Goal: Communication & Community: Answer question/provide support

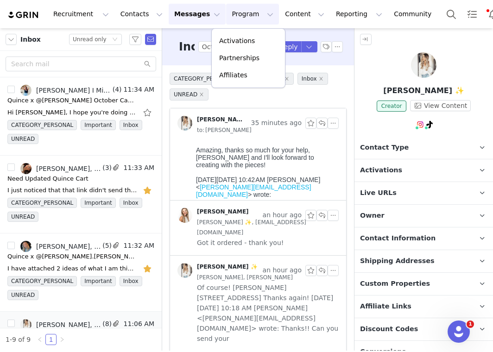
click at [233, 16] on button "Program Program" at bounding box center [252, 14] width 53 height 21
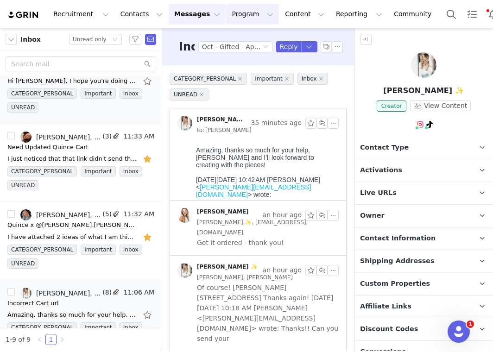
scroll to position [36, 0]
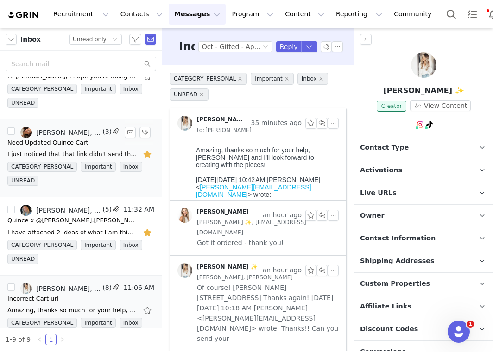
click at [57, 150] on div "I just noticed that that link didn't send the cart either. Maybe this is what h…" at bounding box center [72, 154] width 130 height 9
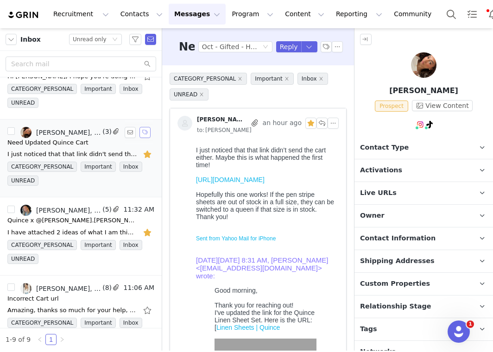
scroll to position [0, 0]
click at [221, 183] on link "https://www.quince.com/checkout?checkoutId=e673ab71-794a-4ec3-a8a9-6619a3484077…" at bounding box center [230, 179] width 69 height 7
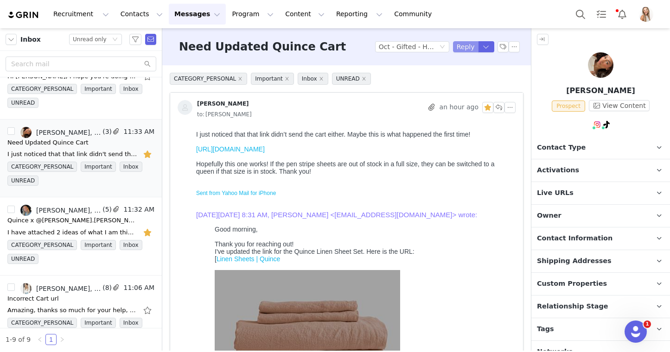
click at [459, 49] on button "Reply" at bounding box center [465, 46] width 25 height 11
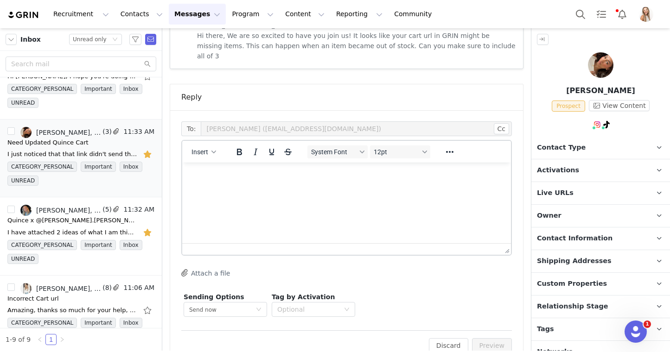
scroll to position [1211, 0]
click at [349, 187] on html at bounding box center [346, 174] width 329 height 25
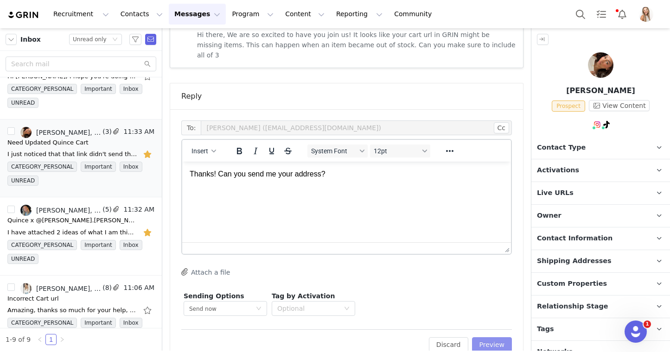
click at [483, 337] on button "Preview" at bounding box center [492, 344] width 40 height 15
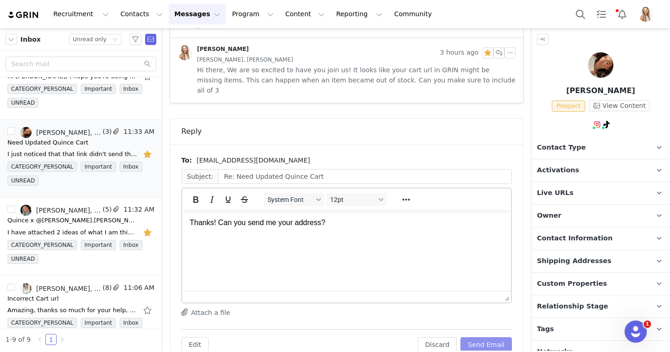
scroll to position [0, 0]
click at [493, 337] on button "Send Email" at bounding box center [485, 344] width 51 height 15
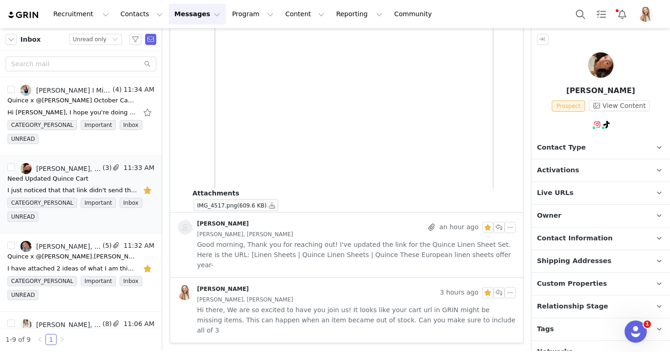
scroll to position [915, 0]
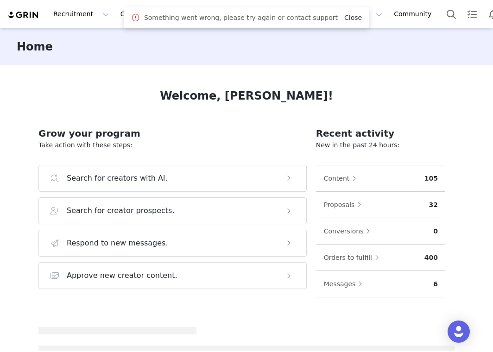
click at [346, 17] on link "Close" at bounding box center [353, 17] width 18 height 7
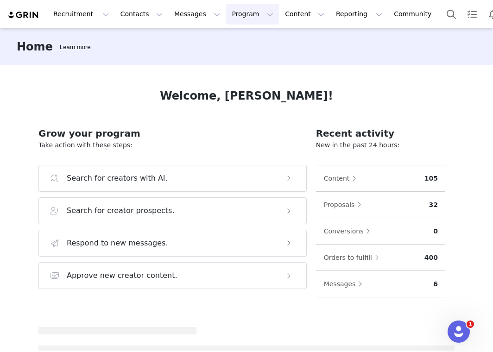
click at [242, 19] on button "Program Program" at bounding box center [252, 14] width 53 height 21
click at [245, 34] on link "Activations" at bounding box center [248, 40] width 73 height 17
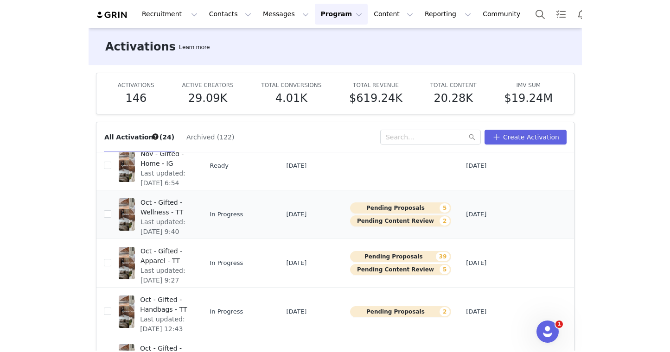
scroll to position [303, 0]
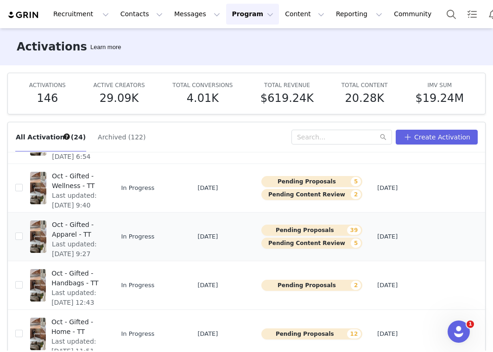
click at [69, 227] on span "Oct - Gifted - Apparel - TT" at bounding box center [76, 229] width 49 height 19
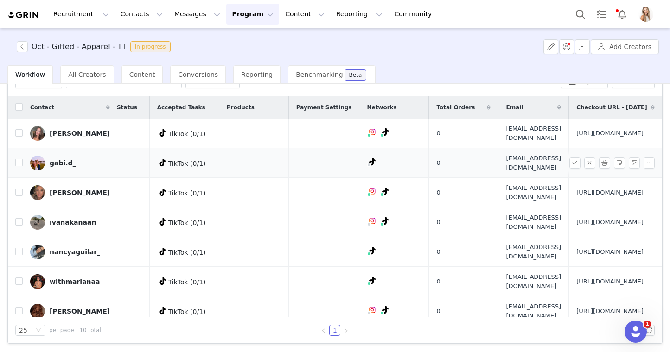
scroll to position [0, 287]
click at [19, 137] on input "checkbox" at bounding box center [18, 132] width 7 height 7
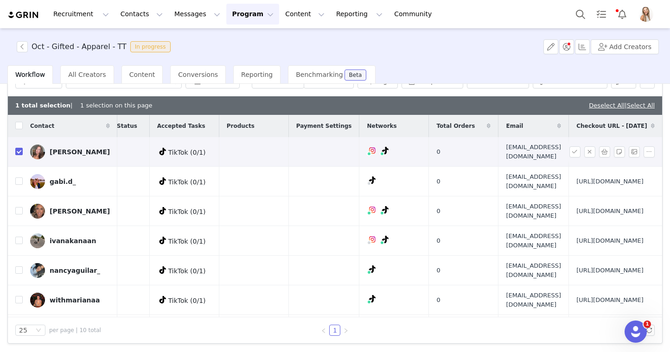
scroll to position [38, 0]
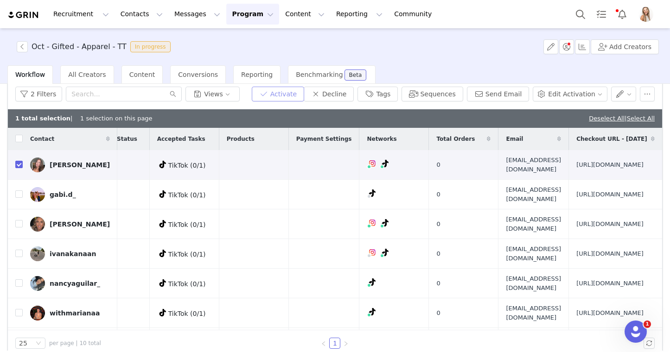
click at [287, 89] on button "Activate" at bounding box center [278, 94] width 52 height 15
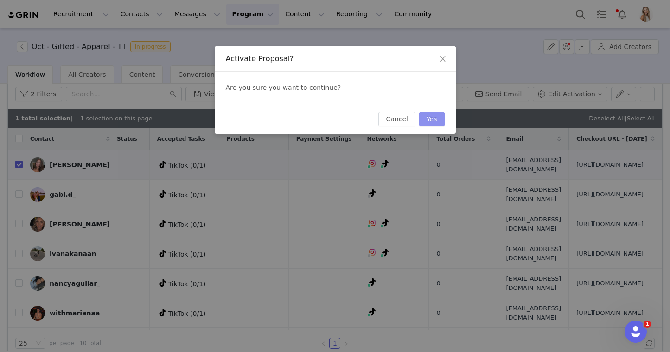
click at [430, 117] on button "Yes" at bounding box center [431, 119] width 25 height 15
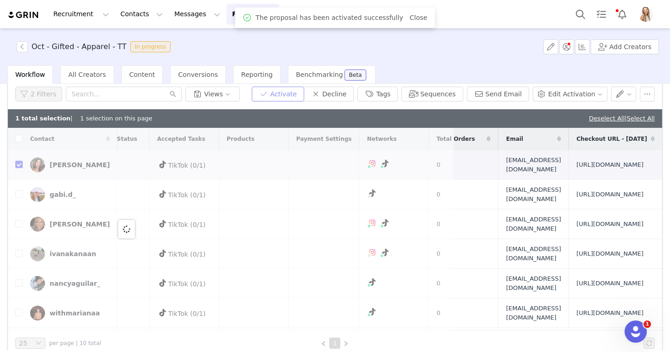
scroll to position [0, 0]
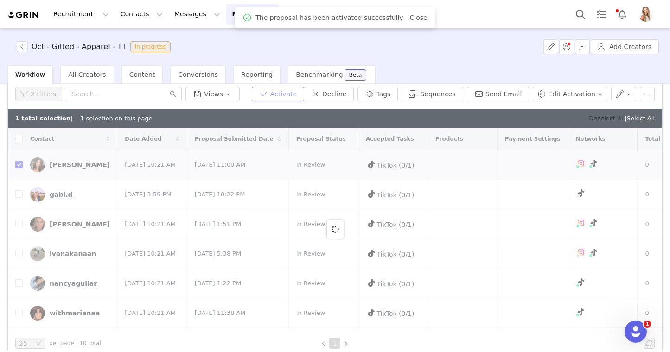
checkbox input "false"
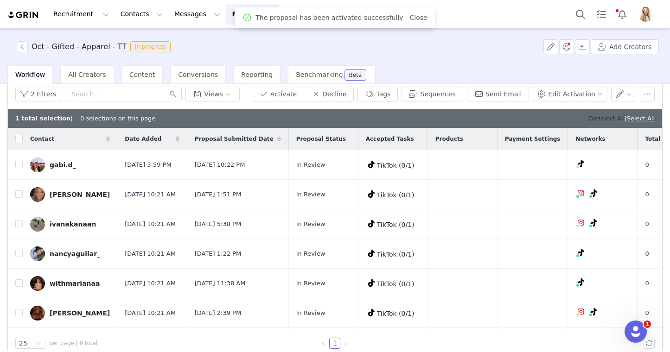
click at [493, 118] on link "Deselect All" at bounding box center [607, 118] width 36 height 7
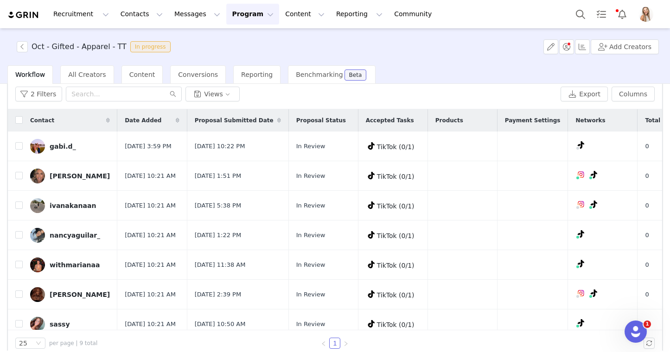
click at [231, 15] on button "Program Program" at bounding box center [252, 14] width 53 height 21
click at [251, 44] on p "Activations" at bounding box center [237, 41] width 36 height 10
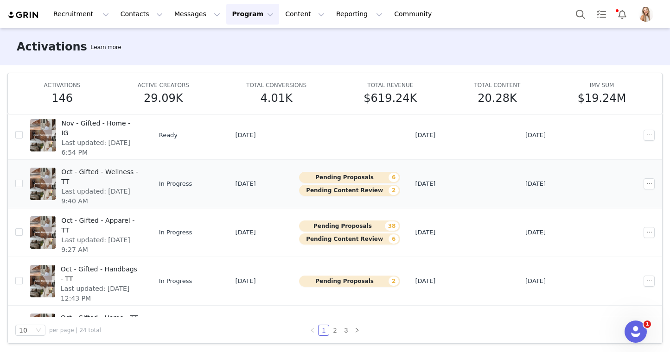
scroll to position [296, 0]
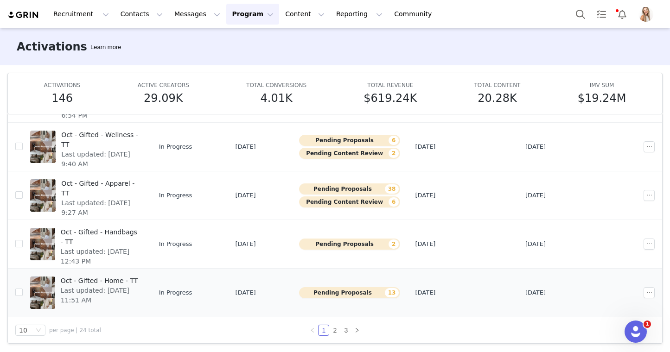
click at [115, 281] on span "Oct - Gifted - Home - TT" at bounding box center [100, 281] width 78 height 10
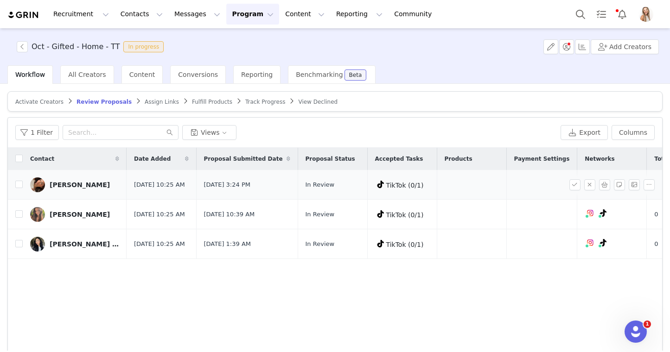
scroll to position [0, 303]
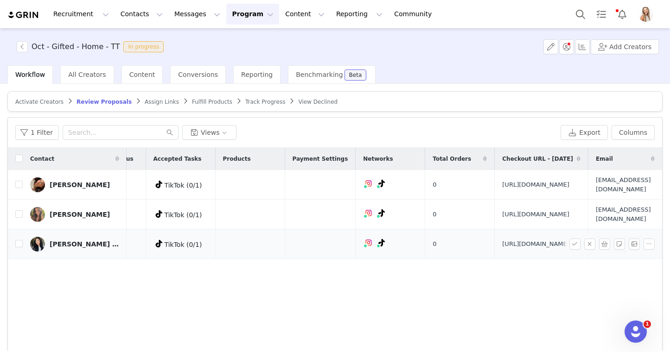
click at [493, 253] on span "menaababyy@gmail.com" at bounding box center [623, 244] width 55 height 18
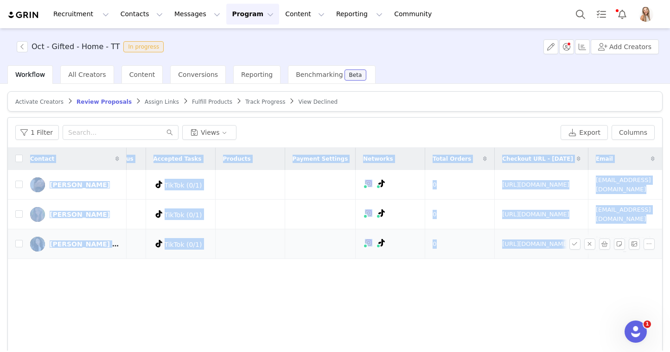
click at [493, 253] on span "menaababyy@gmail.com" at bounding box center [623, 244] width 55 height 18
copy table "Contact Date Added Proposal Submitted Date Proposal Status Accepted Tasks Produ…"
click at [21, 248] on input "checkbox" at bounding box center [18, 243] width 7 height 7
checkbox input "true"
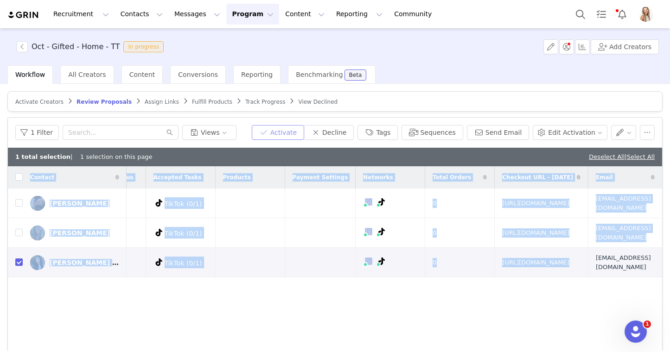
click at [285, 130] on button "Activate" at bounding box center [278, 132] width 52 height 15
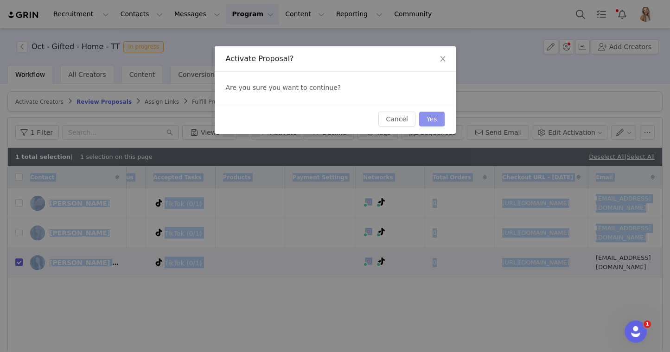
click at [434, 122] on button "Yes" at bounding box center [431, 119] width 25 height 15
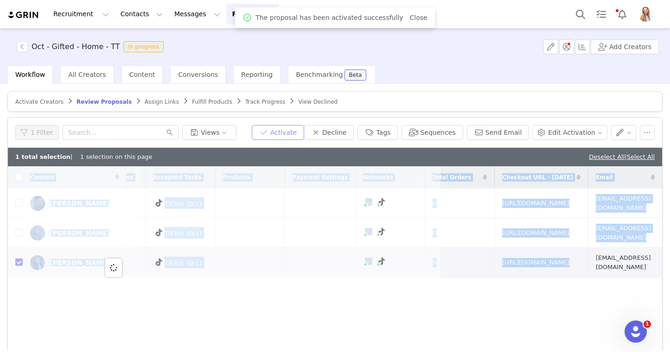
scroll to position [0, 0]
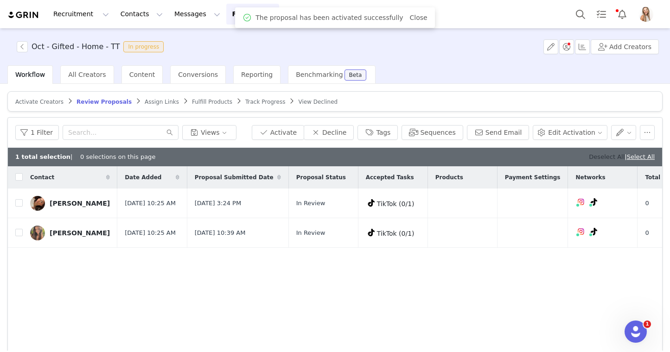
click at [493, 156] on link "Deselect All" at bounding box center [607, 156] width 36 height 7
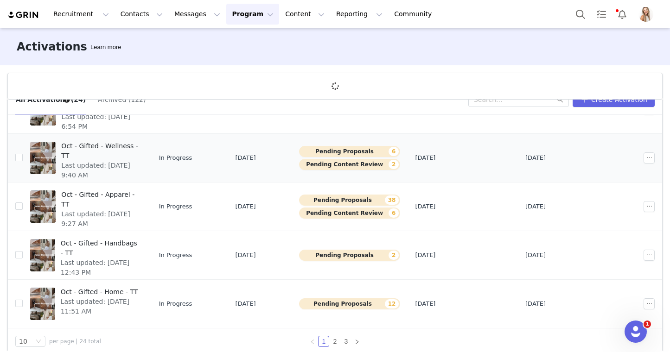
scroll to position [29, 0]
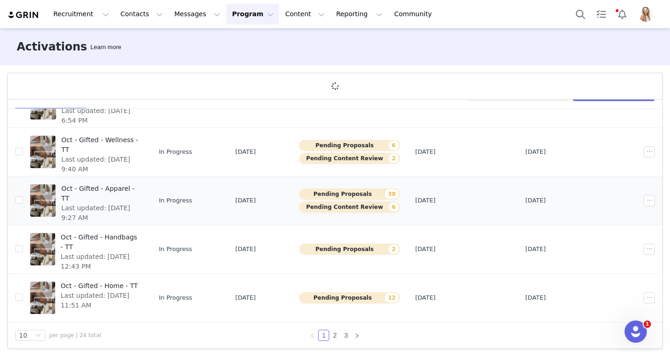
click at [133, 187] on span "Oct - Gifted - Apparel - TT" at bounding box center [99, 193] width 77 height 19
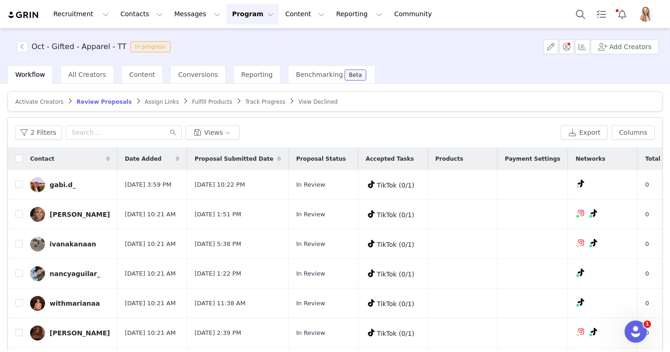
click at [156, 102] on span "Assign Links" at bounding box center [162, 102] width 34 height 6
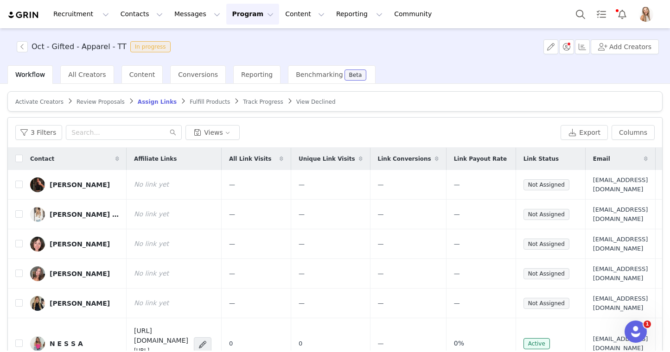
click at [89, 99] on span "Review Proposals" at bounding box center [100, 102] width 48 height 6
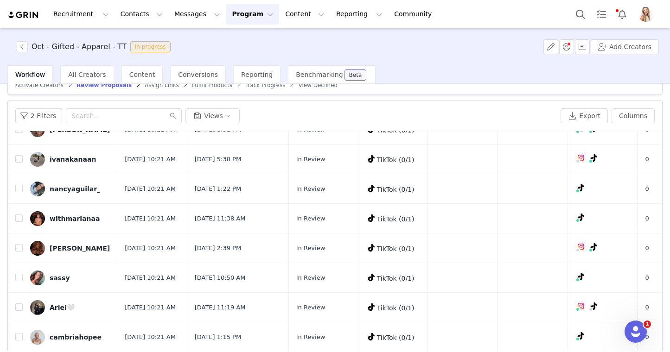
scroll to position [51, 0]
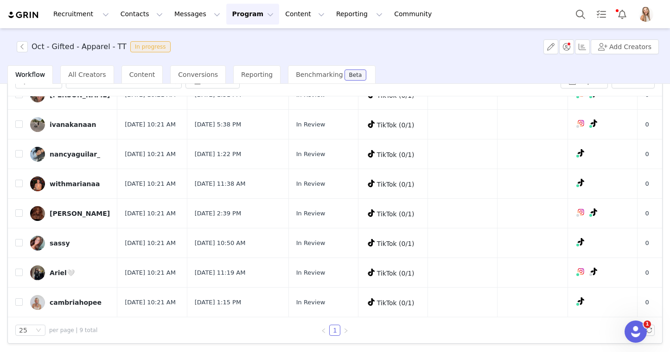
click at [235, 18] on button "Program Program" at bounding box center [252, 14] width 53 height 21
click at [240, 39] on p "Activations" at bounding box center [237, 41] width 36 height 10
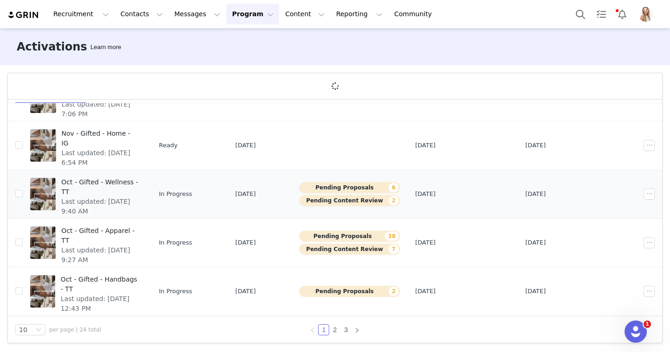
scroll to position [296, 0]
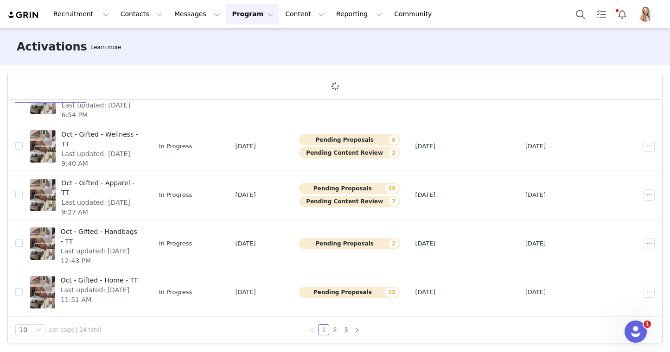
click at [337, 328] on link "2" at bounding box center [335, 330] width 10 height 10
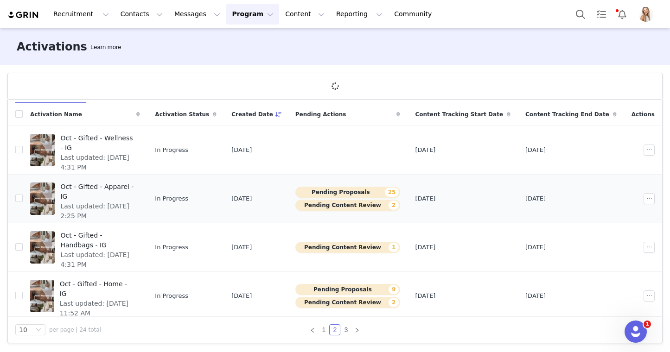
click at [127, 185] on span "Oct - Gifted - Apparel - IG" at bounding box center [97, 191] width 74 height 19
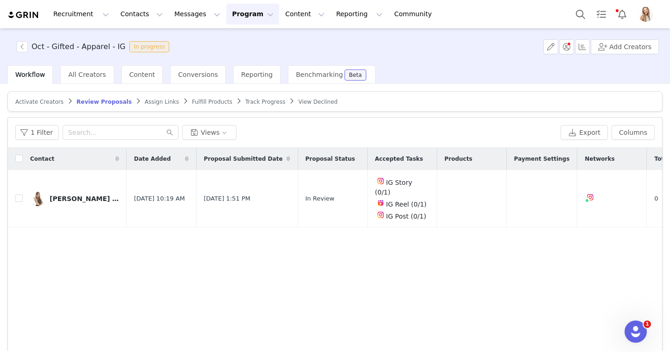
click at [158, 104] on span "Assign Links" at bounding box center [162, 102] width 34 height 6
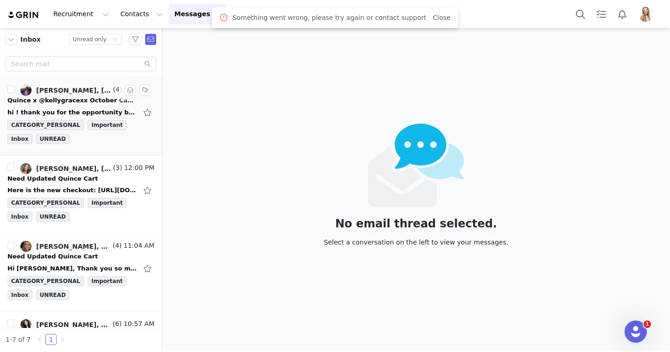
click at [54, 90] on div "kellyyy, Lily Goldberg" at bounding box center [73, 90] width 75 height 7
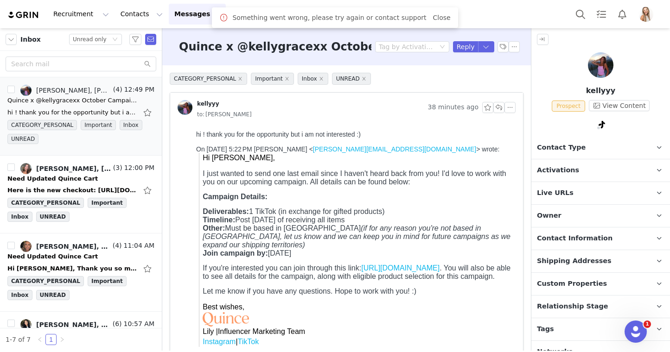
click at [564, 306] on span "Relationship Stage" at bounding box center [572, 307] width 71 height 10
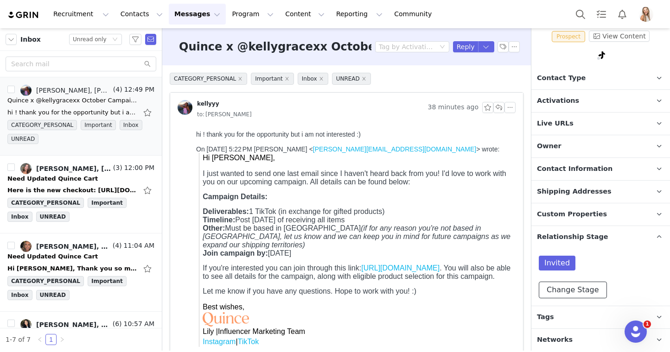
click at [573, 293] on button "Change Stage" at bounding box center [573, 290] width 68 height 17
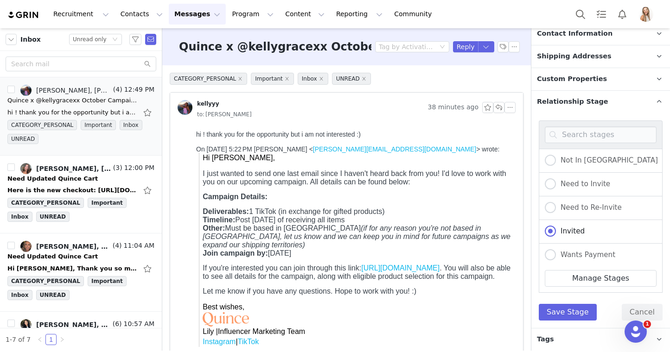
scroll to position [53, 0]
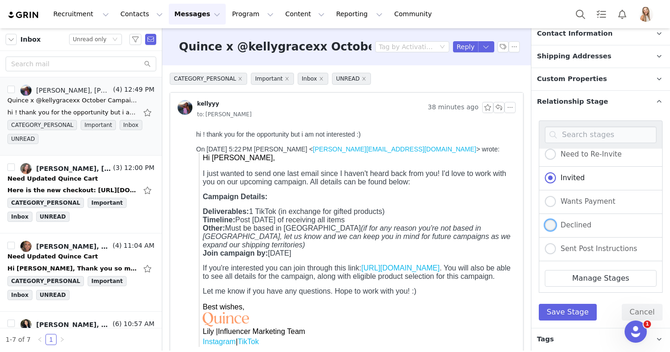
click at [580, 223] on span "Declined" at bounding box center [573, 225] width 35 height 8
click at [556, 223] on input "Declined" at bounding box center [550, 226] width 11 height 12
radio input "true"
radio input "false"
radio input "true"
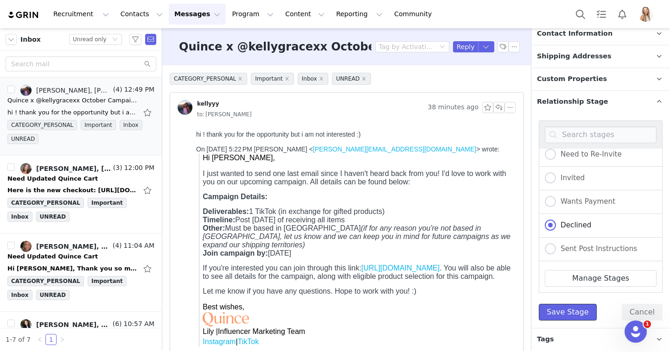
click at [580, 310] on button "Save Stage" at bounding box center [568, 312] width 58 height 17
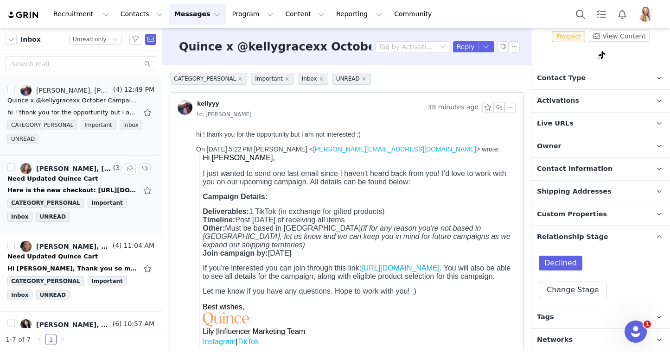
click at [79, 181] on div "Need Updated Quince Cart" at bounding box center [52, 178] width 90 height 9
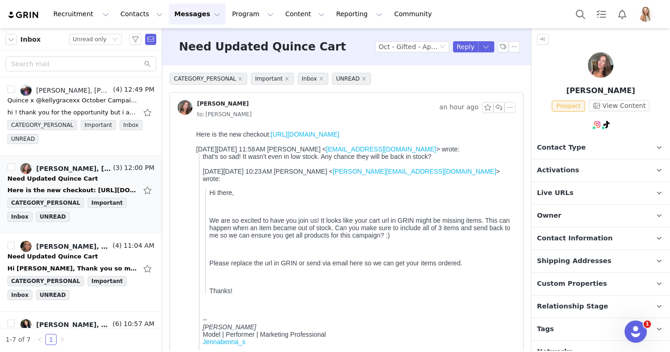
scroll to position [0, 0]
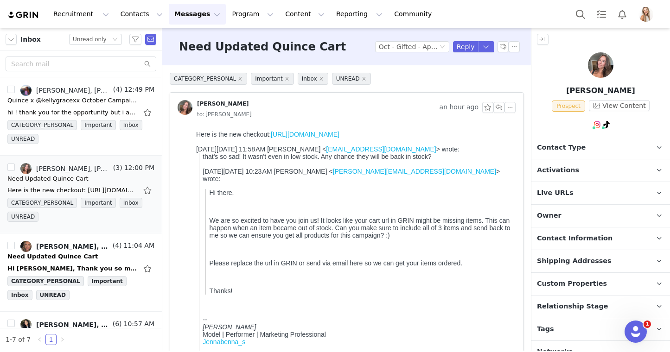
click at [271, 138] on link "https://www.quince.com/checkout?checkoutId=2fe8886e-a7c9-4a38-9baf-1c7c5c2223b2…" at bounding box center [305, 134] width 69 height 7
click at [593, 171] on p "Activations" at bounding box center [589, 170] width 116 height 22
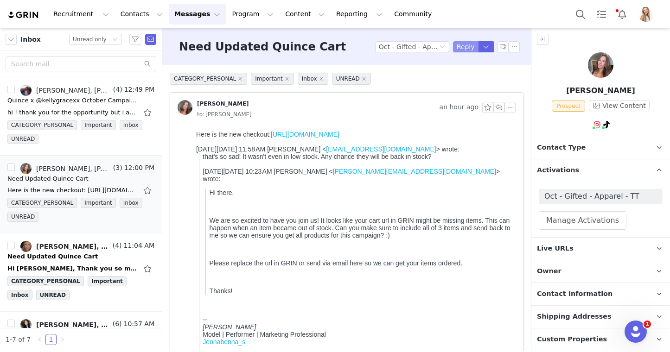
click at [462, 44] on button "Reply" at bounding box center [465, 46] width 25 height 11
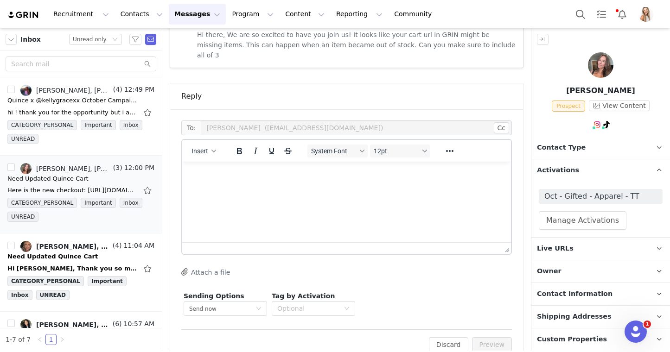
click at [365, 187] on html at bounding box center [346, 174] width 329 height 25
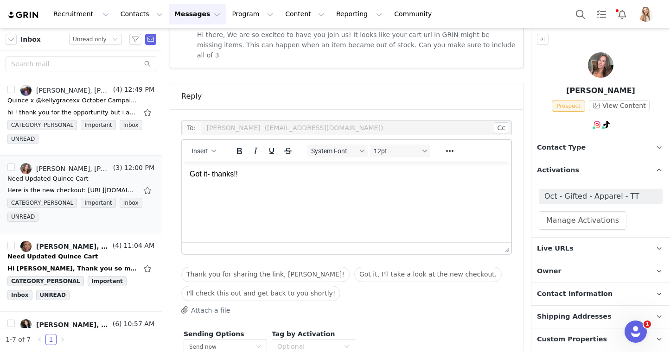
scroll to position [557, 0]
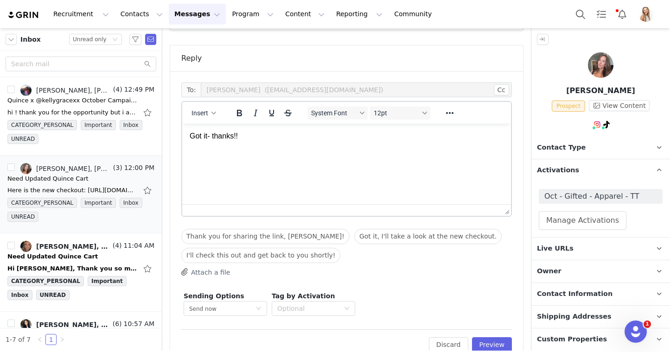
click at [491, 330] on div "Edit Discard Preview" at bounding box center [346, 341] width 330 height 23
click at [496, 337] on button "Preview" at bounding box center [492, 344] width 40 height 15
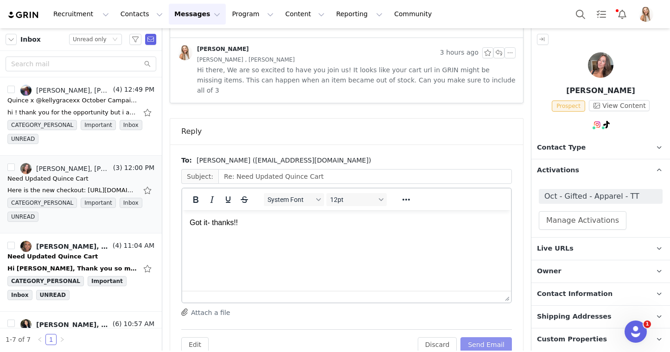
scroll to position [0, 0]
click at [499, 337] on button "Send Email" at bounding box center [485, 344] width 51 height 15
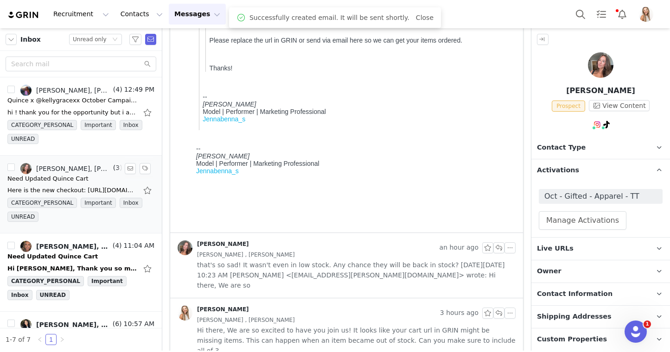
scroll to position [55, 0]
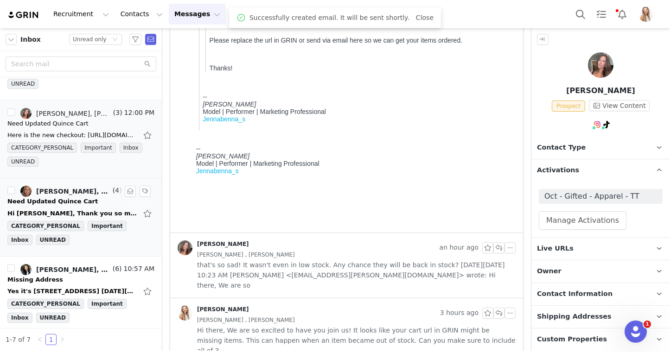
click at [71, 214] on div "Hi Lily, Thank you so much! 1. Mongolian Cashmere Turtleneck Sweater Size Small…" at bounding box center [72, 213] width 130 height 9
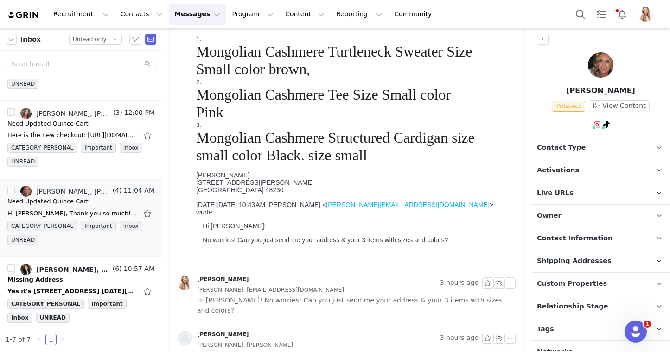
scroll to position [0, 0]
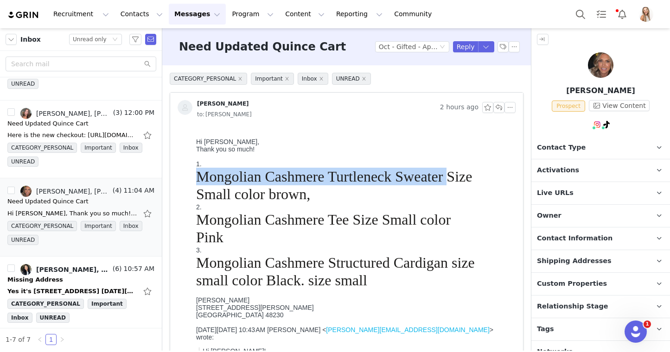
drag, startPoint x: 445, startPoint y: 179, endPoint x: 194, endPoint y: 172, distance: 250.9
click at [194, 172] on html "Hi Lily, Thank you so much! 1. Mongolian Cashmere Turtleneck Sweater Size Small…" at bounding box center [353, 260] width 323 height 266
copy h1 "Mongolian Cashmere Turtleneck Sweater"
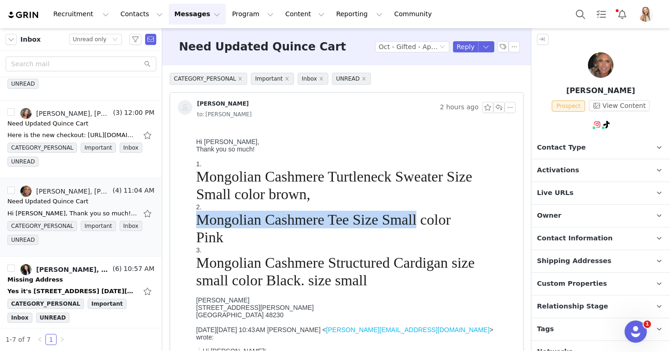
drag, startPoint x: 417, startPoint y: 222, endPoint x: 188, endPoint y: 220, distance: 229.5
click at [192, 220] on html "Hi Lily, Thank you so much! 1. Mongolian Cashmere Turtleneck Sweater Size Small…" at bounding box center [353, 260] width 323 height 266
copy h1 "Mongolian Cashmere Tee Size Small"
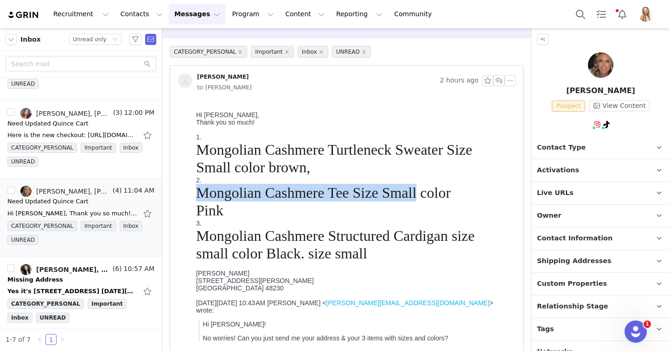
scroll to position [39, 0]
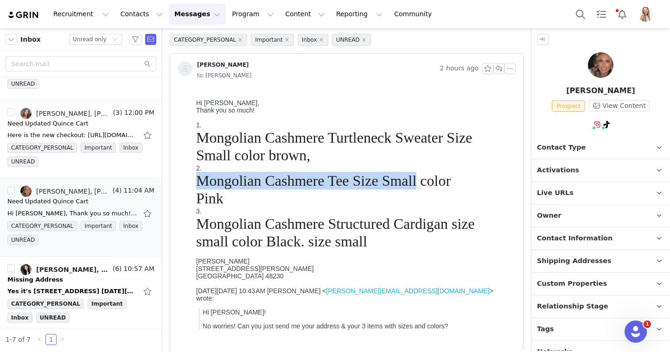
click at [349, 190] on h1 "Mongolian Cashmere Tee Size Small color Pink" at bounding box center [337, 190] width 282 height 36
drag, startPoint x: 352, startPoint y: 188, endPoint x: 190, endPoint y: 184, distance: 162.3
click at [192, 184] on html "Hi Lily, Thank you so much! 1. Mongolian Cashmere Turtleneck Sweater Size Small…" at bounding box center [353, 221] width 323 height 266
copy h1 "Mongolian Cashmere Tee"
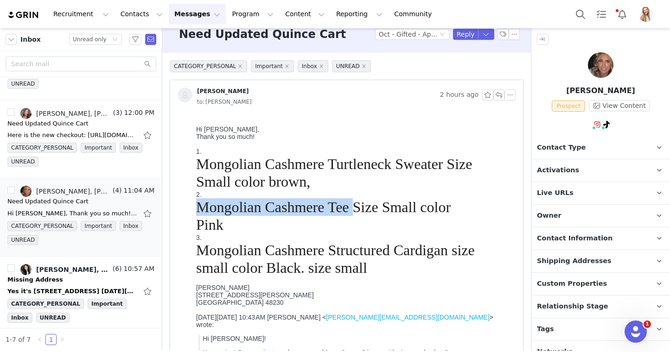
scroll to position [11, 0]
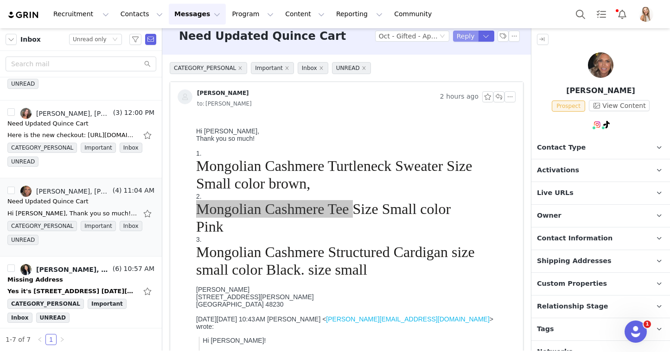
drag, startPoint x: 466, startPoint y: 37, endPoint x: 449, endPoint y: 60, distance: 28.6
click at [466, 37] on button "Reply" at bounding box center [465, 36] width 25 height 11
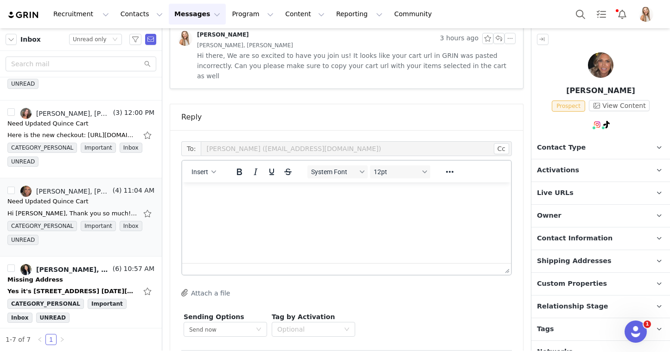
scroll to position [501, 0]
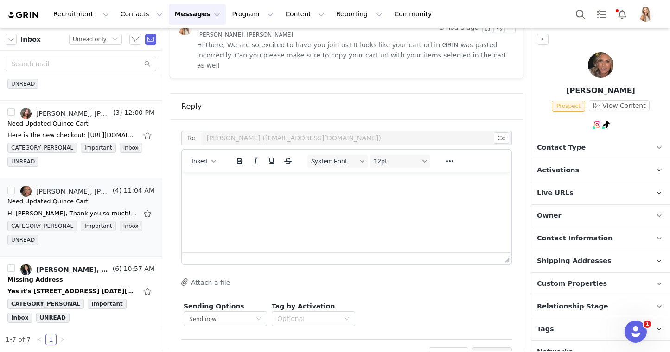
click at [350, 197] on html at bounding box center [346, 184] width 329 height 25
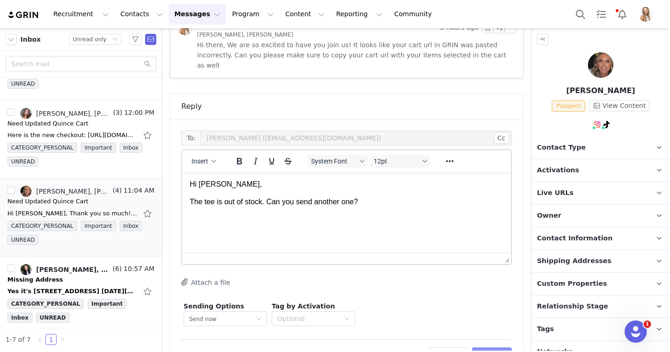
click at [503, 348] on button "Preview" at bounding box center [492, 355] width 40 height 15
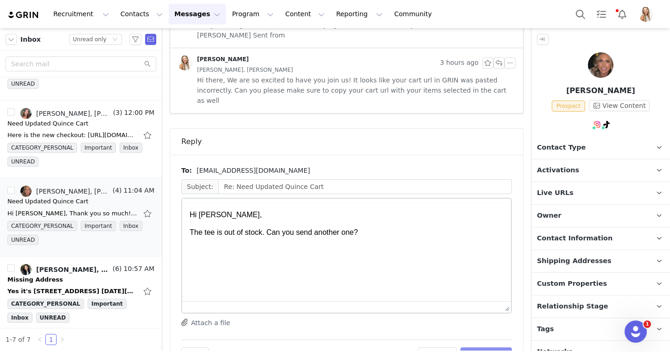
scroll to position [0, 0]
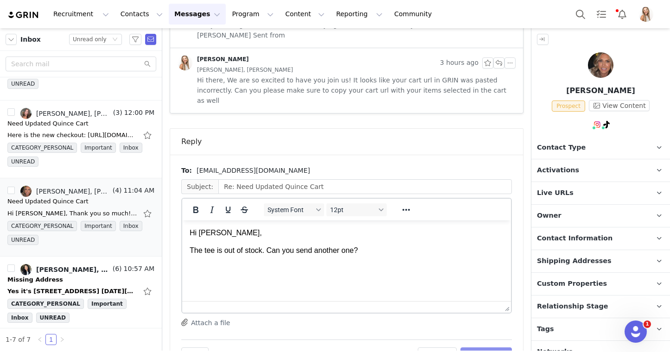
click at [502, 348] on button "Send Email" at bounding box center [485, 355] width 51 height 15
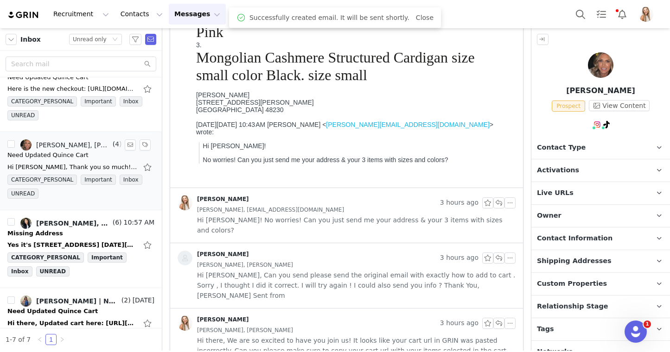
scroll to position [137, 0]
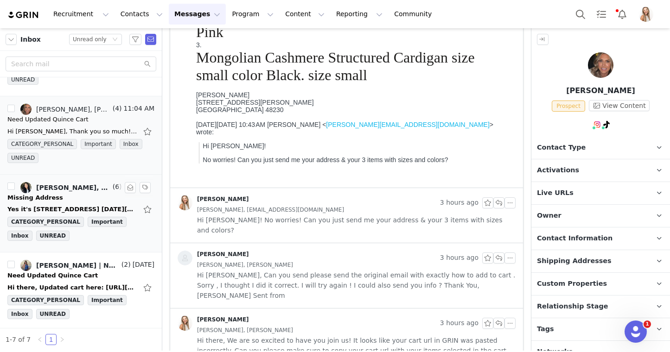
click at [87, 184] on div "[PERSON_NAME], [PERSON_NAME] | Lifestyle content" at bounding box center [73, 187] width 75 height 7
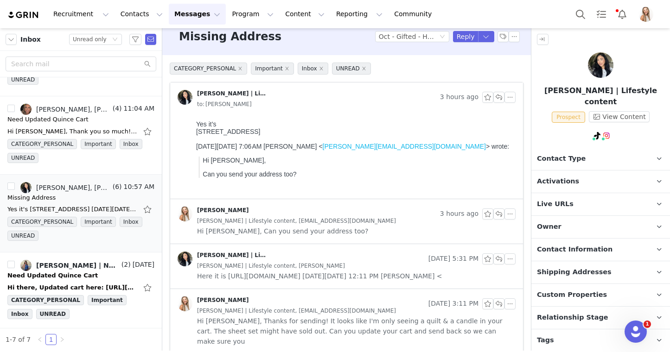
scroll to position [11, 0]
click at [310, 271] on span "Here it is https://www.quince.com/checkout?checkoutId=b8dc27c4-0111-4e80-a6e5-8…" at bounding box center [319, 275] width 245 height 10
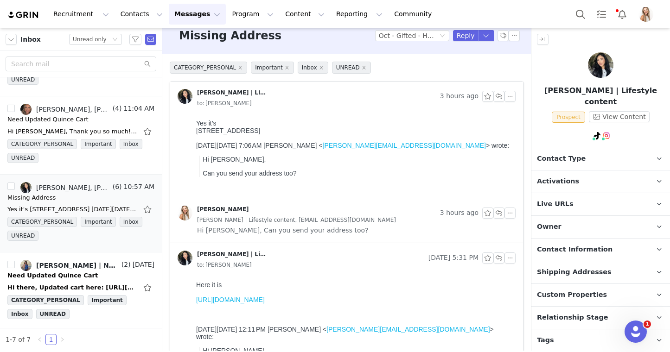
scroll to position [87, 0]
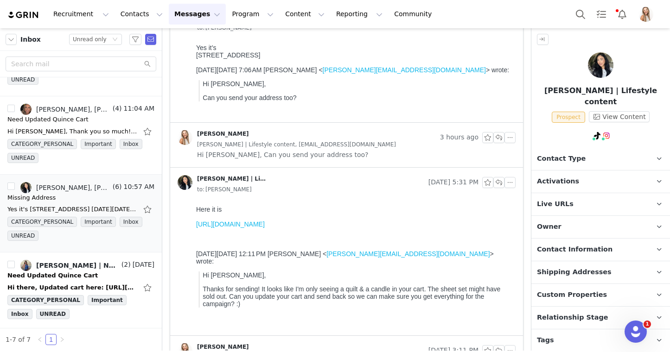
click at [265, 227] on link "https://www.quince.com/checkout?checkoutId=b8dc27c4-0111-4e80-a6e5-82f771e88a02…" at bounding box center [230, 224] width 69 height 7
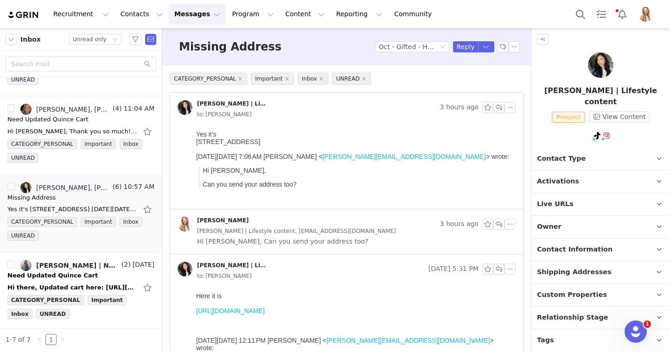
drag, startPoint x: 248, startPoint y: 141, endPoint x: 178, endPoint y: 142, distance: 70.5
click at [192, 142] on html "Yes it’s 2411 Brodalski St Atwater CA 95301 On Tue, Sep 30, 2025 at 7:06 AM Lil…" at bounding box center [353, 168] width 323 height 82
copy div "2411 Brodalski St"
click at [553, 177] on span "Activations" at bounding box center [558, 182] width 42 height 10
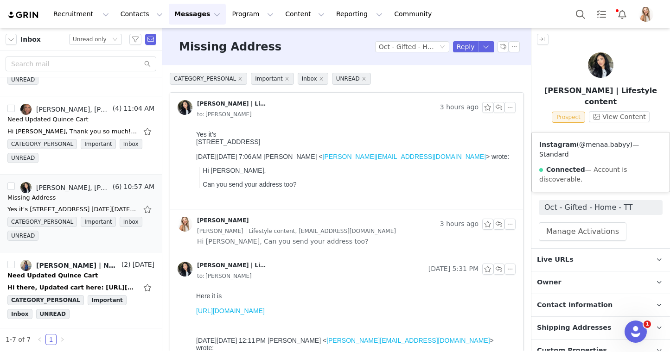
click at [604, 143] on link "@menaa.babyy" at bounding box center [604, 144] width 51 height 7
click at [588, 146] on link "@menaa.babyy" at bounding box center [590, 144] width 51 height 7
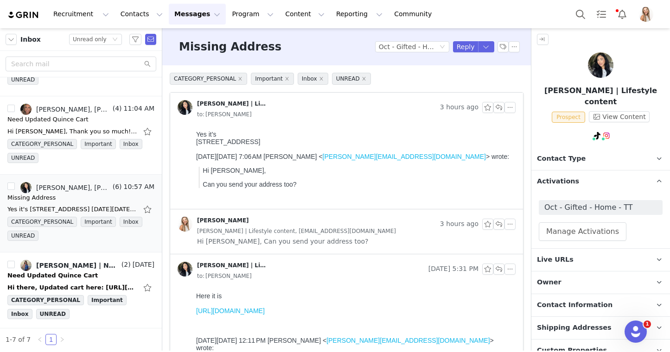
click at [393, 101] on div "Andrea | Lifestyle content" at bounding box center [307, 107] width 259 height 15
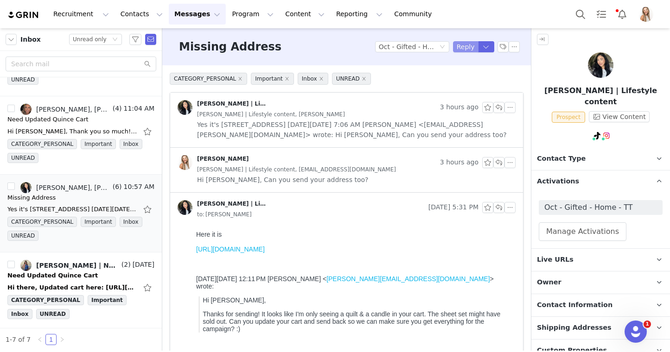
click at [464, 46] on button "Reply" at bounding box center [465, 46] width 25 height 11
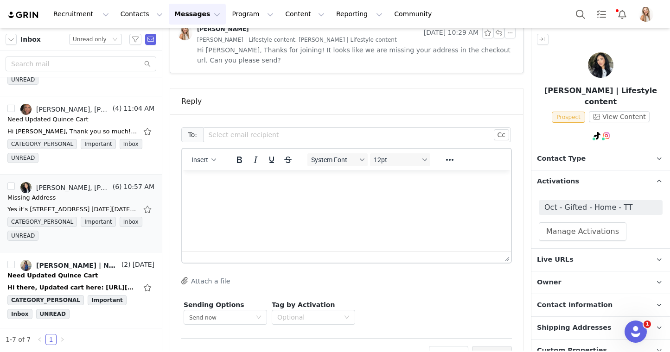
scroll to position [479, 0]
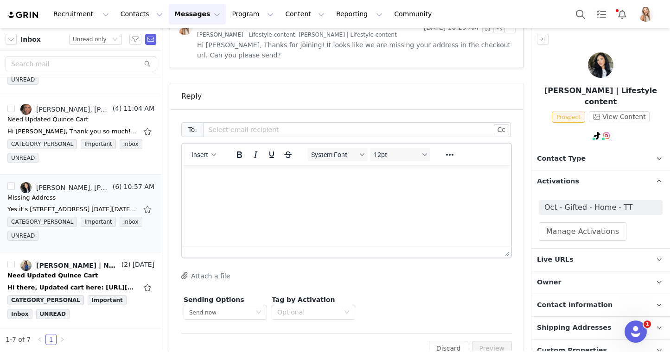
click at [332, 246] on div at bounding box center [346, 252] width 329 height 12
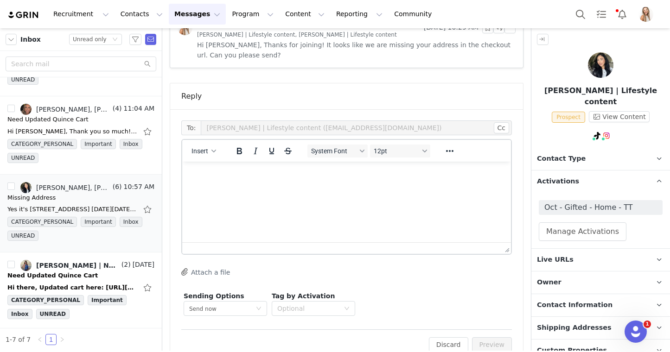
click at [321, 187] on html at bounding box center [346, 174] width 329 height 25
click at [494, 337] on button "Preview" at bounding box center [492, 344] width 40 height 15
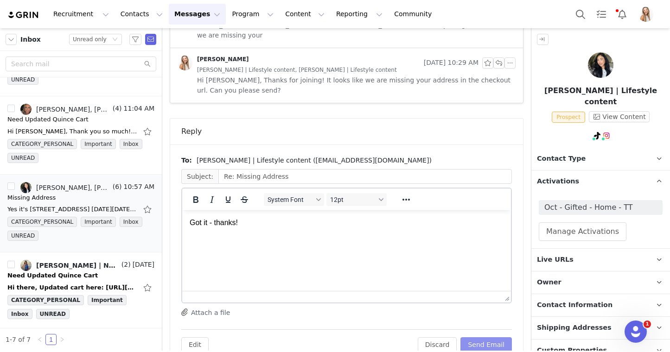
scroll to position [0, 0]
click at [502, 337] on button "Send Email" at bounding box center [485, 344] width 51 height 15
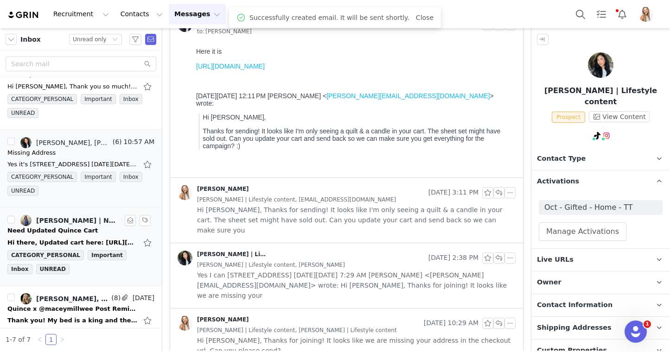
scroll to position [188, 0]
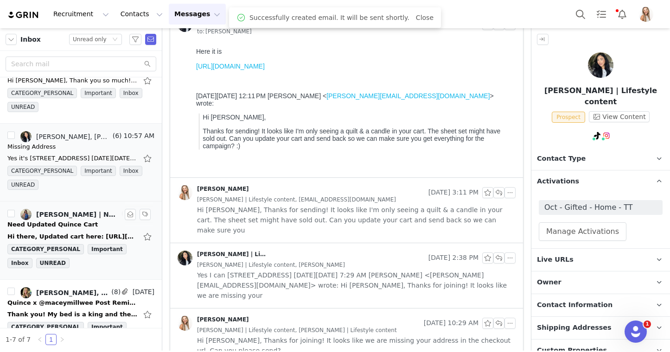
click at [70, 233] on div "Hi there, Updated cart here: https://www.quince.com/checkout?checkoutId=a9d2f18…" at bounding box center [72, 236] width 130 height 9
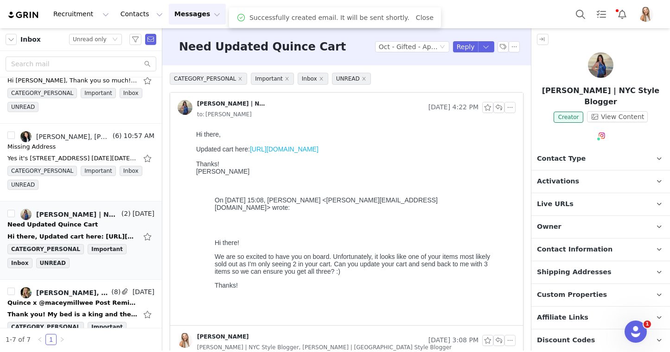
scroll to position [0, 0]
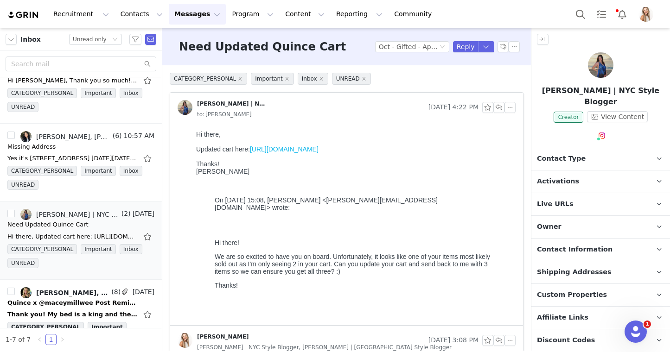
click at [286, 153] on link "https://www.quince.com/checkout?checkoutId=a9d2f188-fa25-49ab-b5f3-e35c12b67c3a…" at bounding box center [284, 149] width 69 height 7
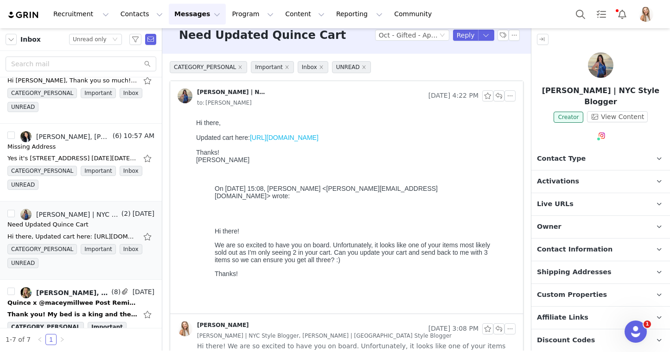
scroll to position [12, 0]
click at [318, 141] on link "https://www.quince.com/checkout?checkoutId=a9d2f188-fa25-49ab-b5f3-e35c12b67c3a…" at bounding box center [284, 136] width 69 height 7
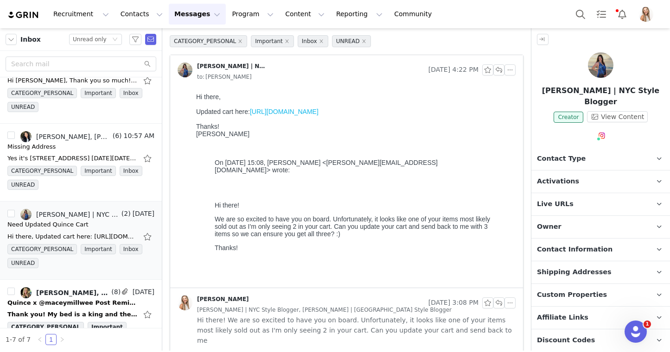
scroll to position [0, 0]
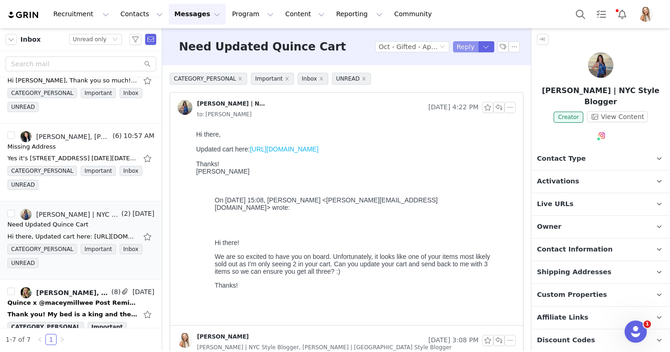
click at [462, 51] on button "Reply" at bounding box center [465, 46] width 25 height 11
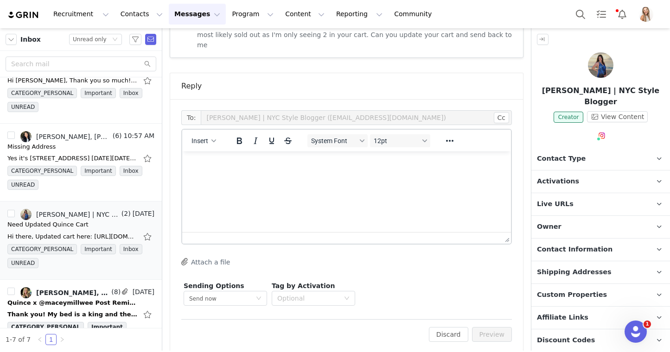
click at [344, 177] on html at bounding box center [346, 164] width 329 height 25
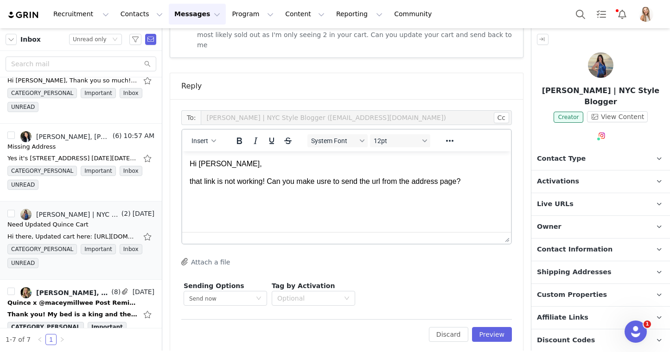
click at [192, 182] on p "that link is not working! Can you make usre to send the url from the address pa…" at bounding box center [347, 182] width 314 height 10
click at [327, 184] on p "That link is not working! Can you make usre to send the url from the address pa…" at bounding box center [347, 182] width 314 height 10
click at [507, 327] on button "Preview" at bounding box center [492, 334] width 40 height 15
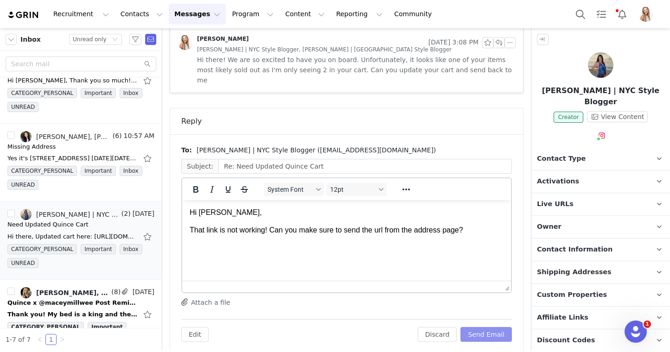
click at [499, 327] on button "Send Email" at bounding box center [485, 334] width 51 height 15
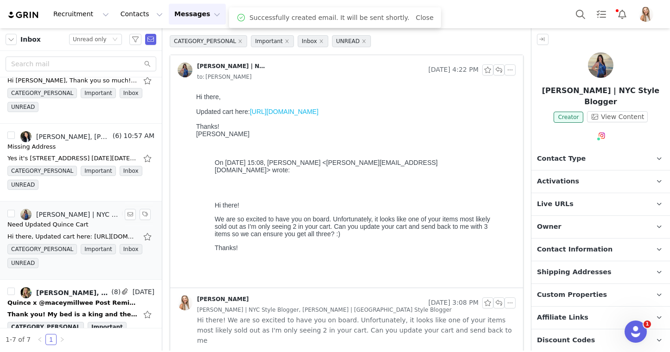
scroll to position [237, 0]
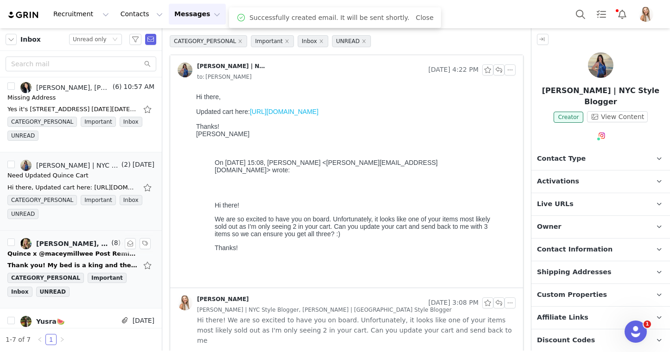
click at [84, 266] on div "Thank you! My bed is a king and the color would be sand (in the linen sheets). …" at bounding box center [72, 265] width 130 height 9
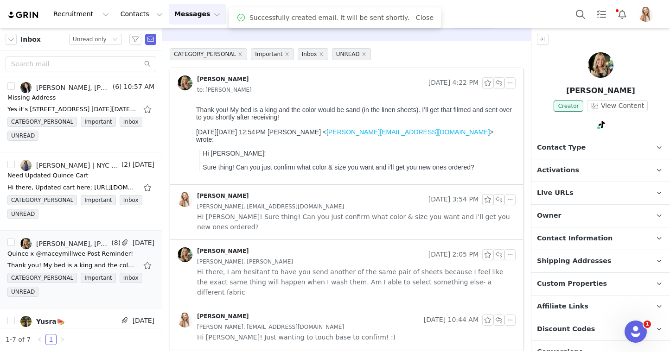
scroll to position [24, 0]
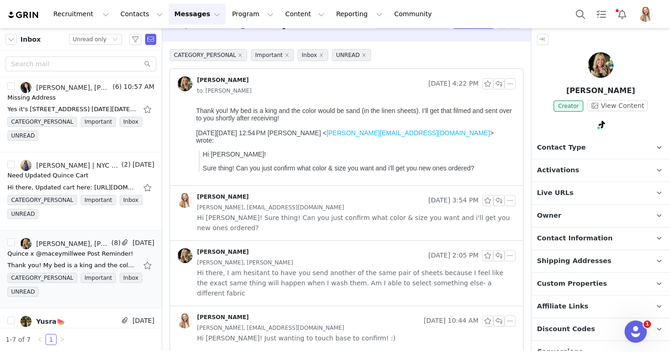
click at [584, 170] on p "Activations" at bounding box center [589, 170] width 116 height 22
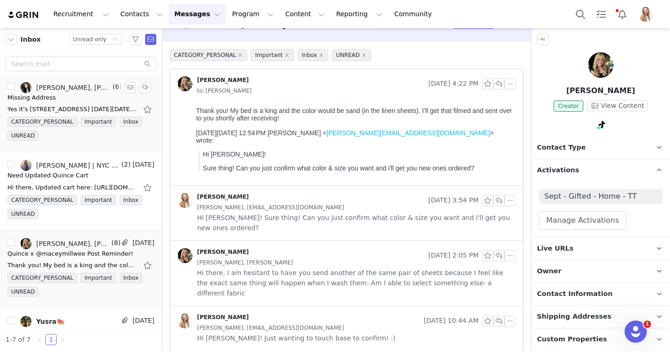
scroll to position [287, 0]
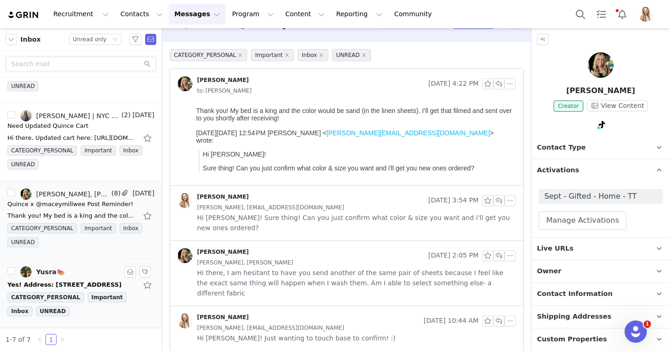
click at [86, 274] on div "Yusra🍉" at bounding box center [63, 272] width 113 height 11
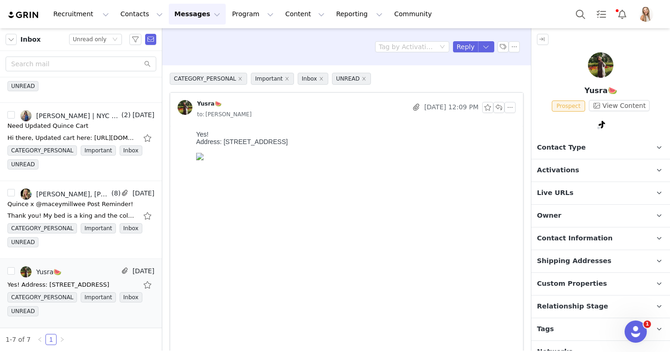
scroll to position [2, 0]
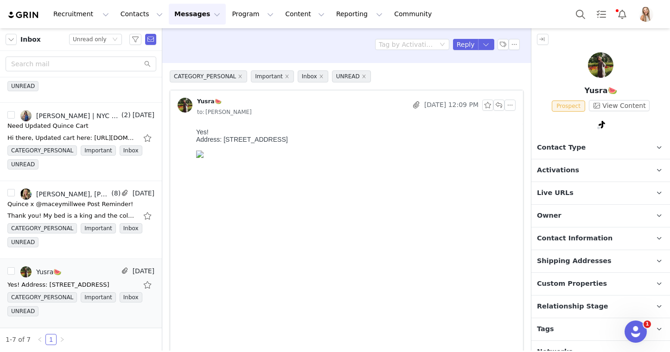
click at [561, 170] on span "Activations" at bounding box center [558, 170] width 42 height 10
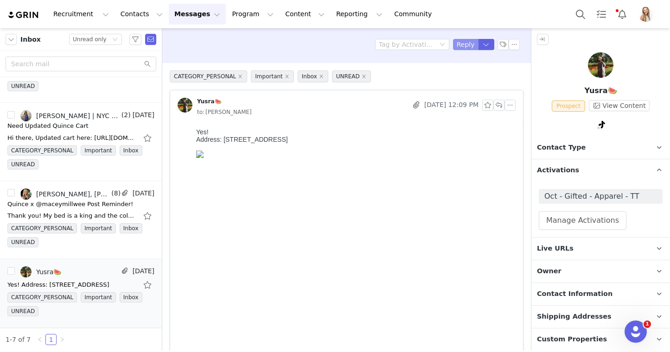
click at [461, 48] on button "Reply" at bounding box center [465, 44] width 25 height 11
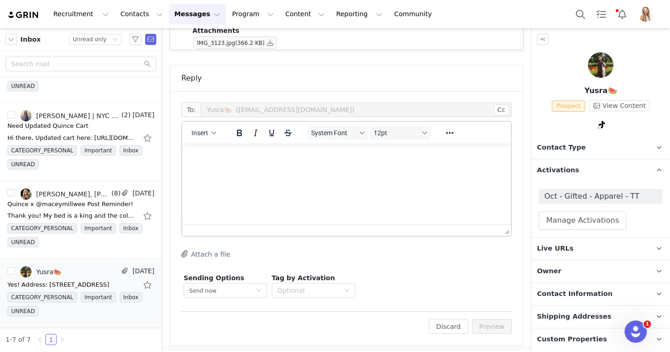
scroll to position [429, 0]
click at [320, 166] on html at bounding box center [346, 153] width 329 height 25
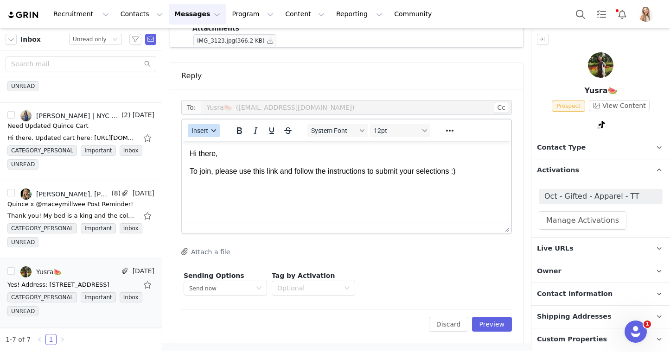
click at [194, 133] on span "Insert" at bounding box center [199, 130] width 17 height 7
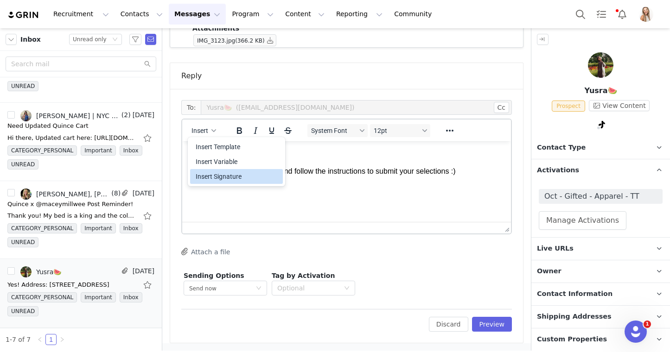
click at [196, 169] on div "Insert Signature" at bounding box center [236, 176] width 93 height 15
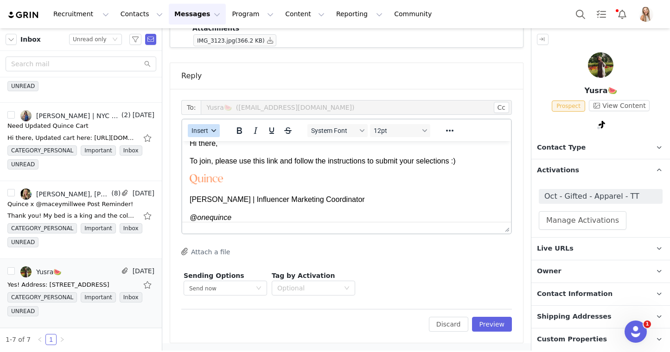
click at [198, 131] on span "Insert" at bounding box center [199, 130] width 17 height 7
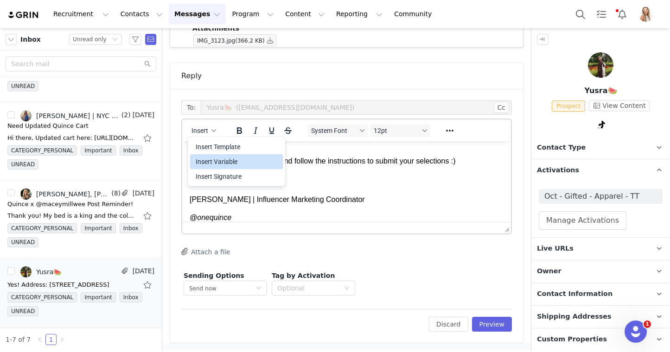
click at [209, 154] on div "Insert Variable" at bounding box center [236, 161] width 93 height 15
select select
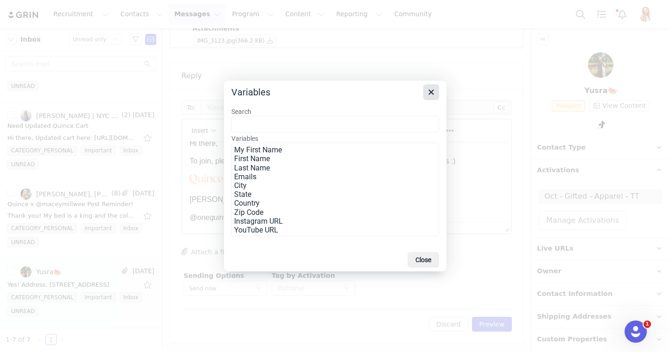
click at [430, 95] on icon "Close" at bounding box center [431, 92] width 11 height 11
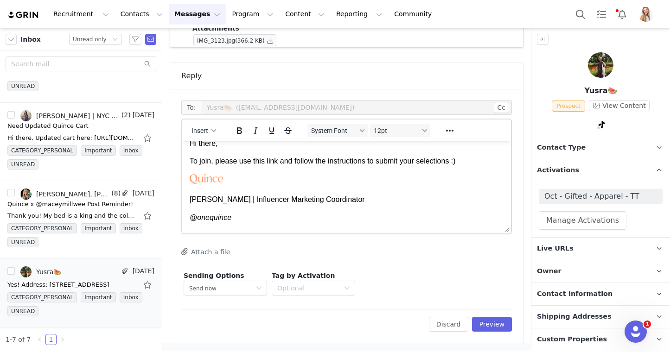
click at [483, 164] on p "To join, please use this link and follow the instructions to submit your select…" at bounding box center [347, 161] width 314 height 10
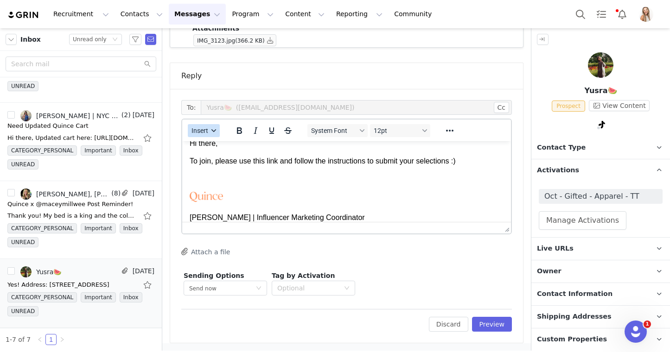
click at [203, 128] on span "Insert" at bounding box center [199, 130] width 17 height 7
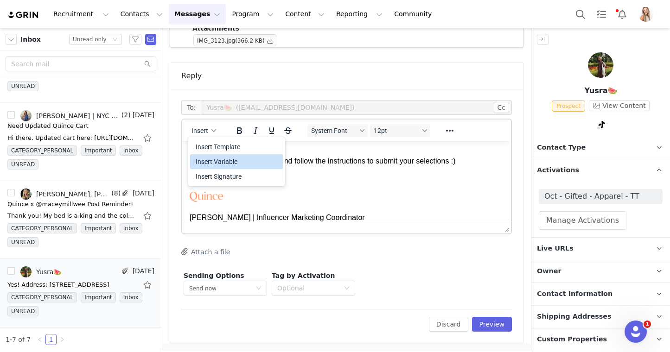
click at [209, 156] on div "Insert Variable" at bounding box center [236, 161] width 93 height 15
select select
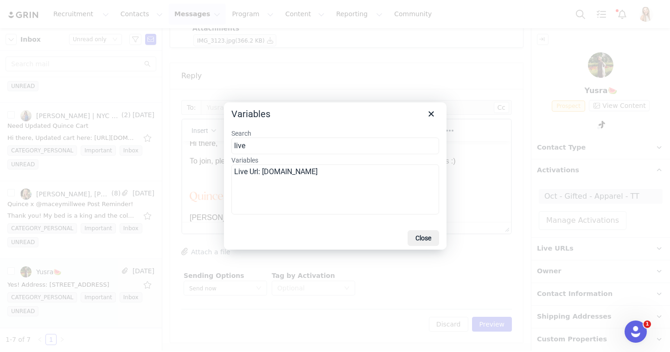
type input "live"
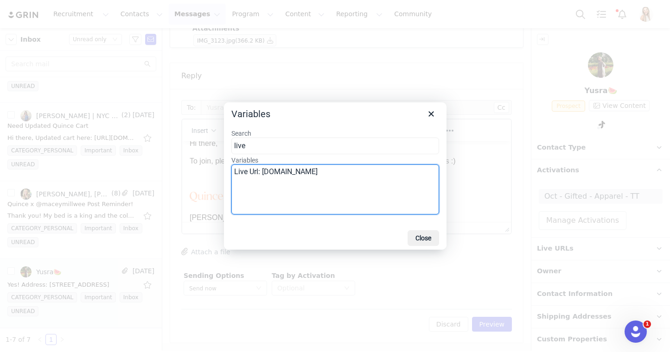
drag, startPoint x: 295, startPoint y: 167, endPoint x: 135, endPoint y: 27, distance: 212.5
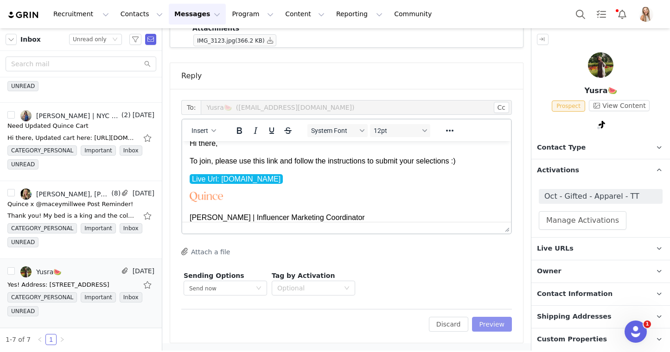
click at [499, 328] on button "Preview" at bounding box center [492, 324] width 40 height 15
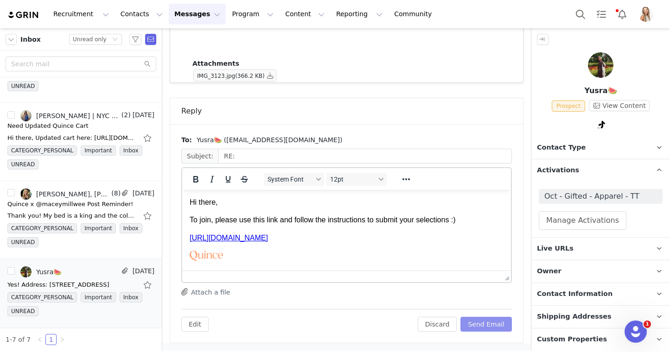
scroll to position [0, 0]
click at [502, 326] on button "Send Email" at bounding box center [485, 324] width 51 height 15
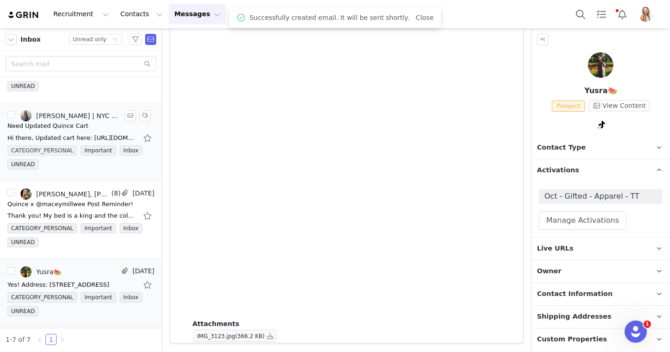
scroll to position [60, 0]
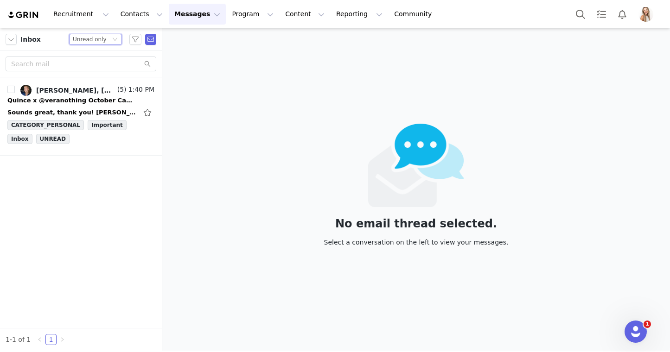
click at [96, 36] on div "Unread only" at bounding box center [90, 39] width 34 height 10
click at [101, 51] on li "All threads" at bounding box center [95, 56] width 53 height 15
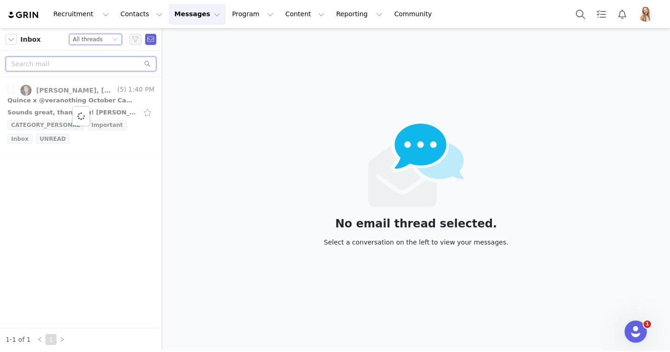
click at [96, 62] on input "text" at bounding box center [81, 64] width 151 height 15
paste input "[EMAIL_ADDRESS][DOMAIN_NAME]"
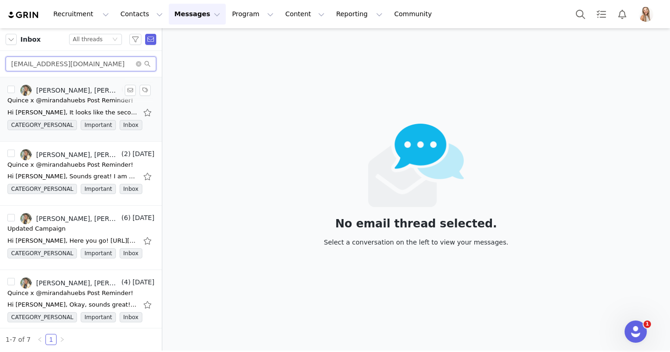
type input "[EMAIL_ADDRESS][DOMAIN_NAME]"
click at [68, 100] on div "Quince x @mirandahuebs Post Reminder!" at bounding box center [70, 100] width 126 height 9
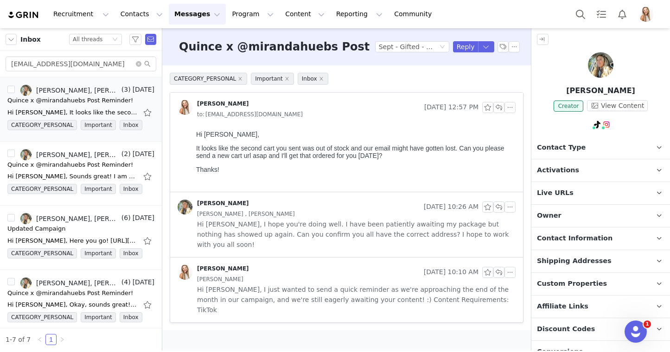
scroll to position [103, 0]
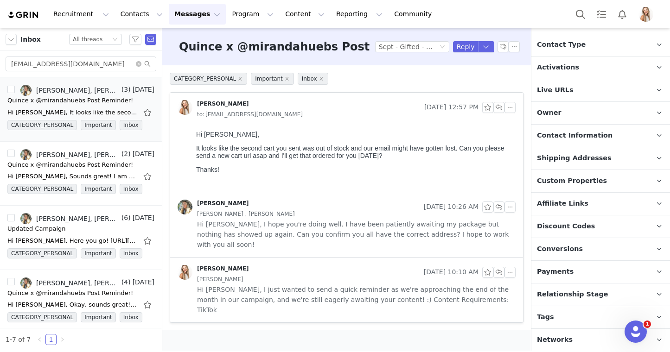
click at [596, 294] on span "Relationship Stage" at bounding box center [572, 295] width 71 height 10
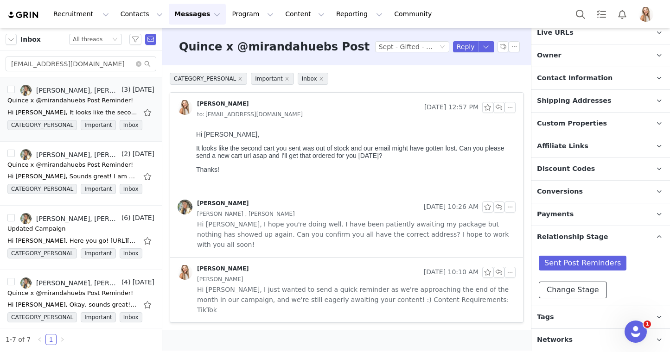
click at [590, 290] on button "Change Stage" at bounding box center [573, 290] width 68 height 17
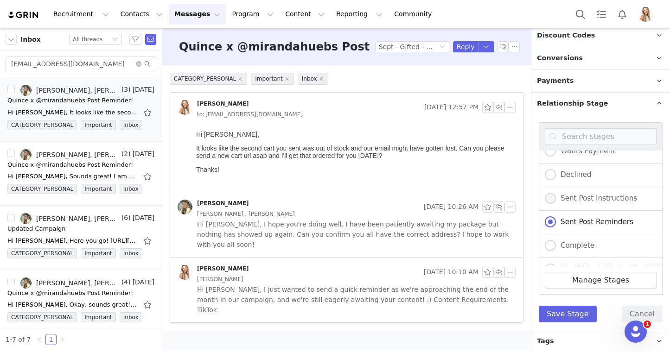
scroll to position [192, 0]
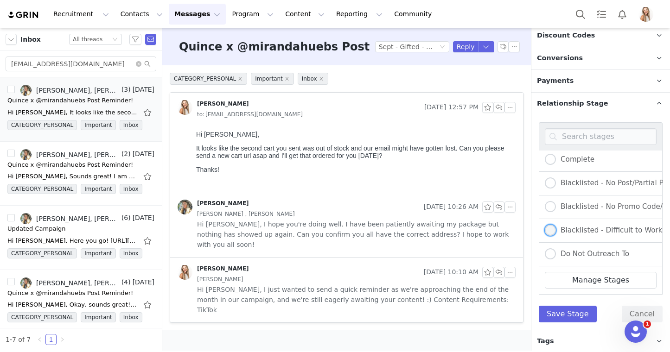
click at [597, 229] on span "Blacklisted - Difficult to Work With" at bounding box center [618, 230] width 125 height 8
click at [556, 229] on input "Blacklisted - Difficult to Work With" at bounding box center [550, 231] width 11 height 12
radio input "true"
radio input "false"
radio input "true"
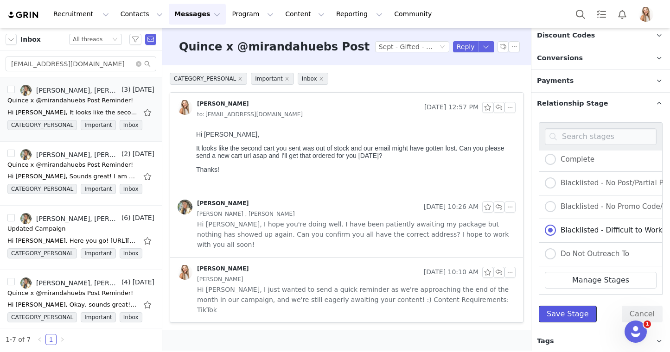
click at [578, 309] on button "Save Stage" at bounding box center [568, 314] width 58 height 17
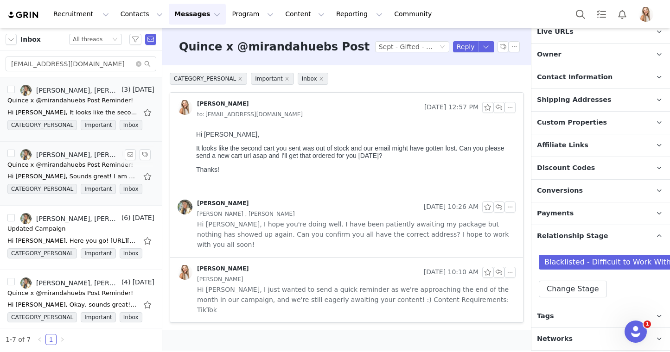
scroll to position [160, 0]
click at [106, 59] on input "[EMAIL_ADDRESS][DOMAIN_NAME]" at bounding box center [81, 64] width 151 height 15
click at [98, 35] on div "All threads" at bounding box center [88, 39] width 30 height 10
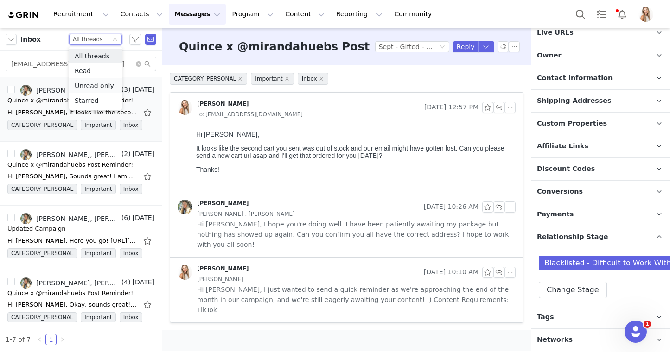
click at [101, 83] on li "Unread only" at bounding box center [95, 85] width 53 height 15
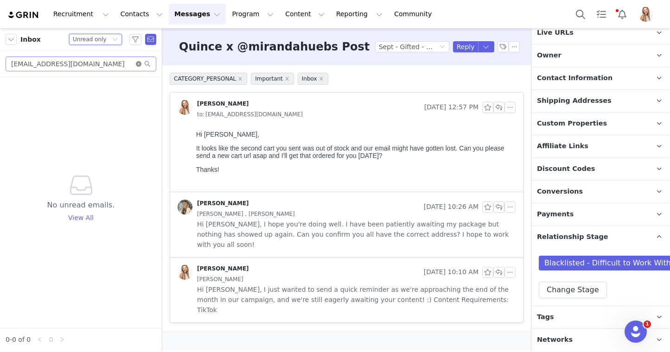
click at [136, 62] on icon "icon: close-circle" at bounding box center [139, 64] width 6 height 6
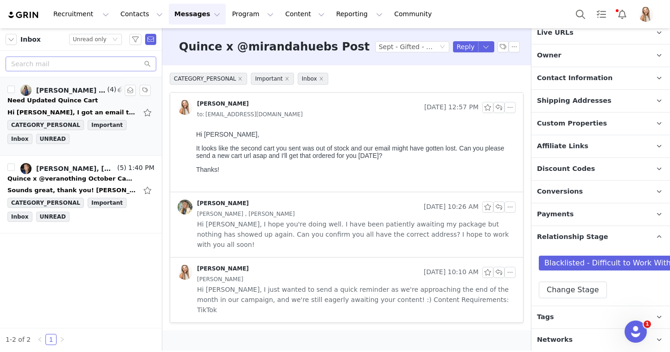
click at [86, 100] on div "Need Updated Quince Cart" at bounding box center [80, 100] width 147 height 9
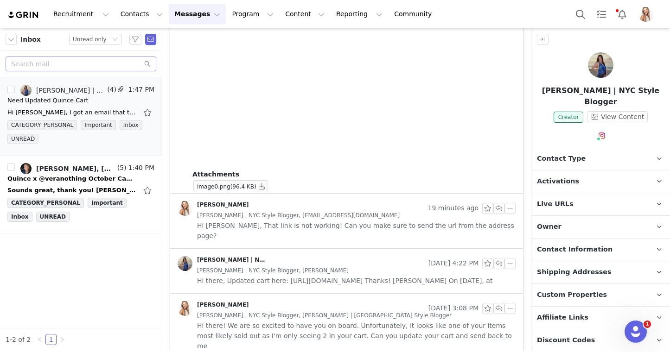
scroll to position [395, 0]
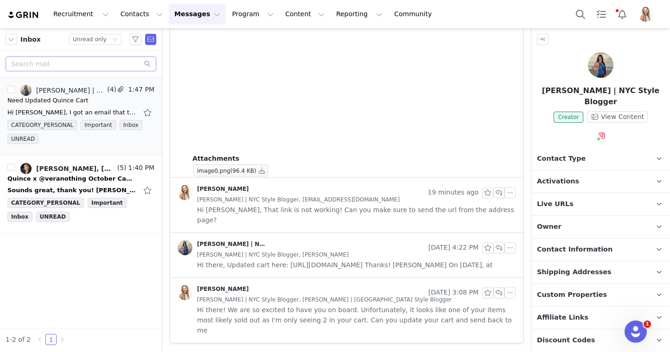
click at [327, 250] on div "[PERSON_NAME] | NYC Style Blogger, [PERSON_NAME]" at bounding box center [356, 255] width 318 height 10
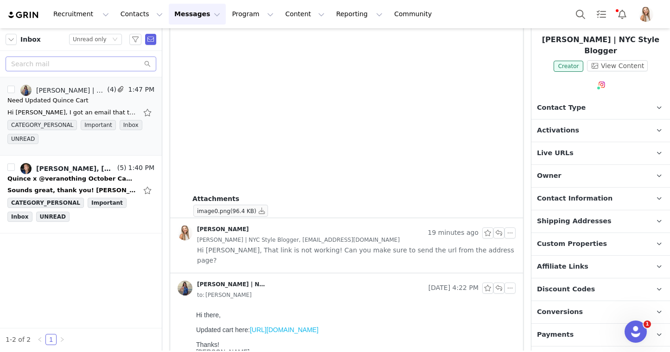
scroll to position [103, 0]
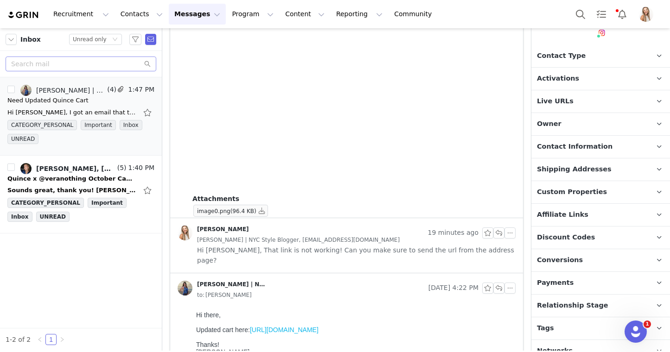
click at [603, 136] on p "Contact Information" at bounding box center [589, 147] width 116 height 22
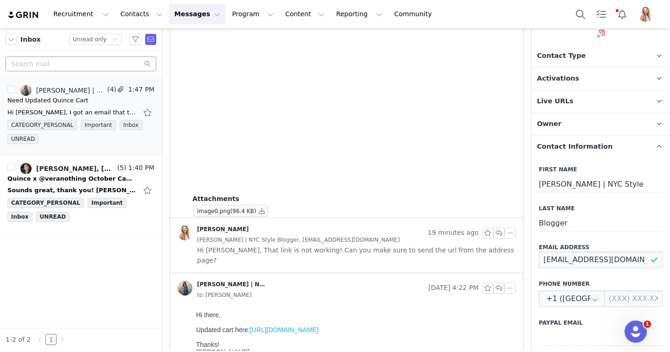
click at [574, 252] on input "info@kelseyybarnes.com" at bounding box center [601, 260] width 124 height 17
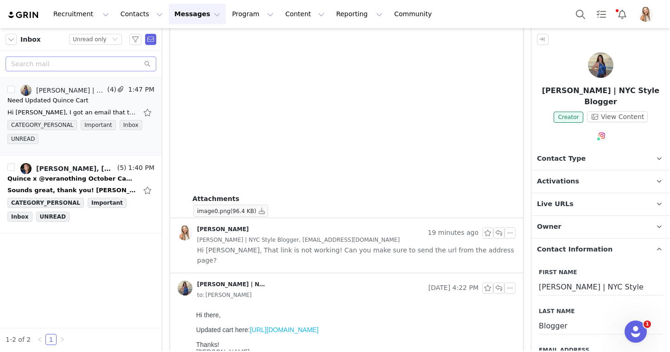
click at [573, 177] on span "Activations" at bounding box center [558, 182] width 42 height 10
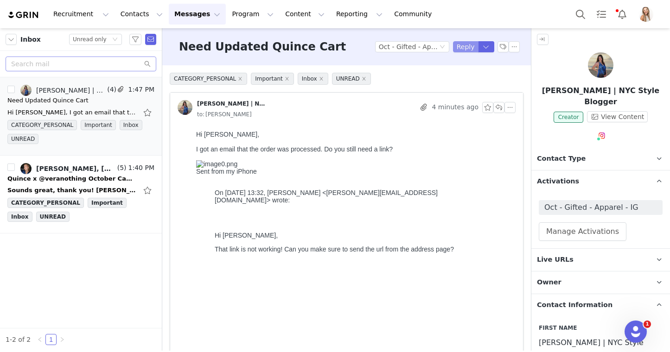
click at [461, 50] on button "Reply" at bounding box center [465, 46] width 25 height 11
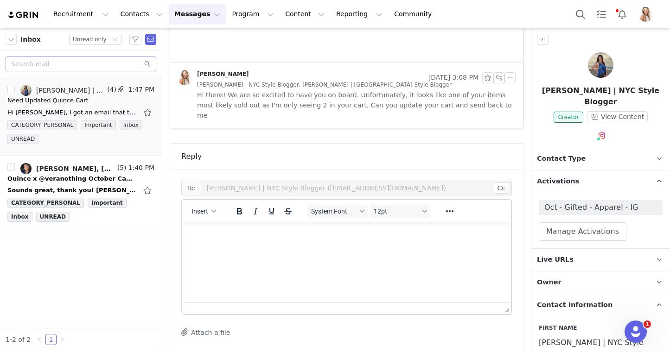
scroll to position [851, 0]
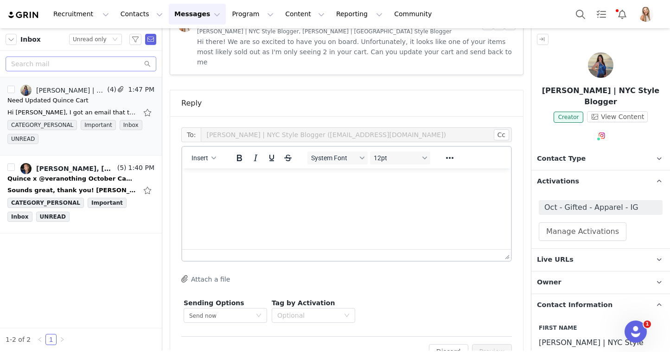
click at [325, 194] on html at bounding box center [346, 181] width 329 height 25
click at [485, 344] on button "Preview" at bounding box center [492, 351] width 40 height 15
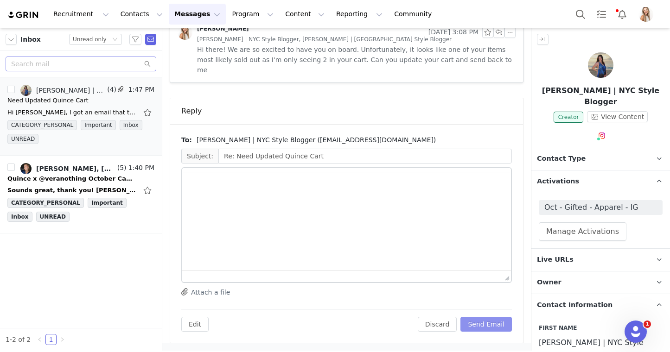
click at [507, 331] on button "Send Email" at bounding box center [485, 324] width 51 height 15
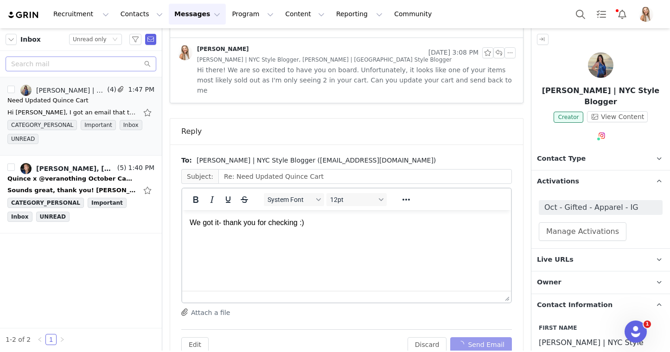
scroll to position [563, 0]
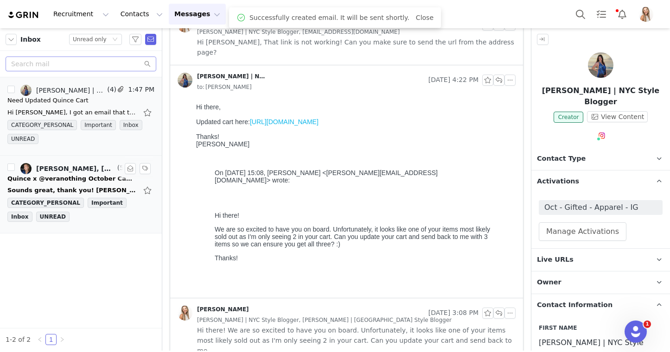
click at [66, 170] on div "[PERSON_NAME], [PERSON_NAME]" at bounding box center [75, 168] width 79 height 7
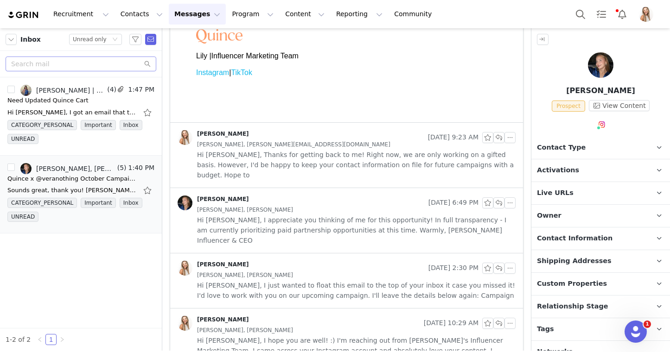
scroll to position [0, 0]
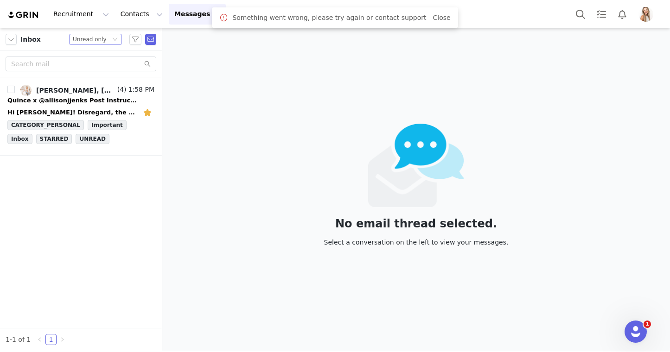
click at [100, 40] on div "Unread only" at bounding box center [90, 39] width 34 height 10
click at [100, 98] on li "Starred" at bounding box center [95, 100] width 53 height 15
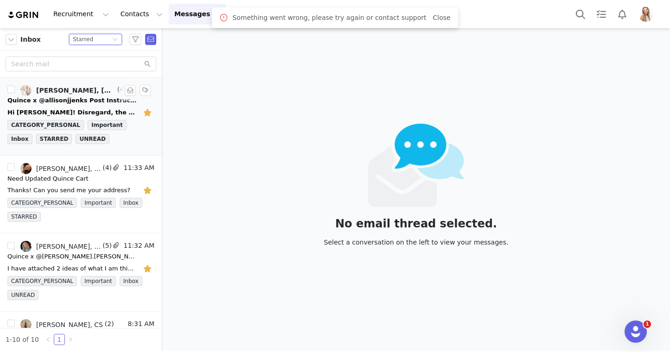
click at [148, 112] on button "button" at bounding box center [148, 112] width 12 height 15
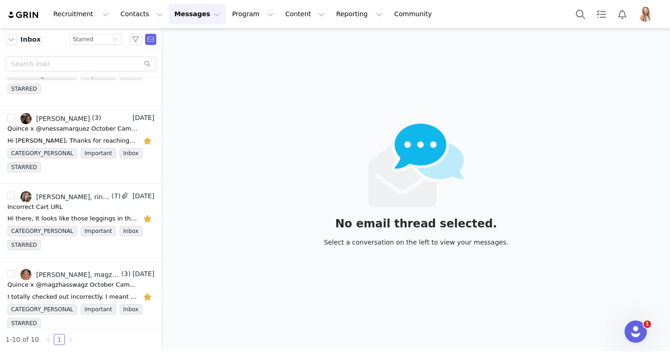
scroll to position [446, 0]
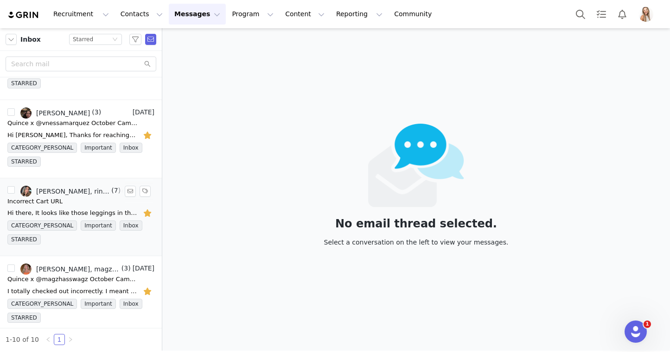
click at [80, 205] on div "Incorrect Cart URL" at bounding box center [80, 201] width 147 height 9
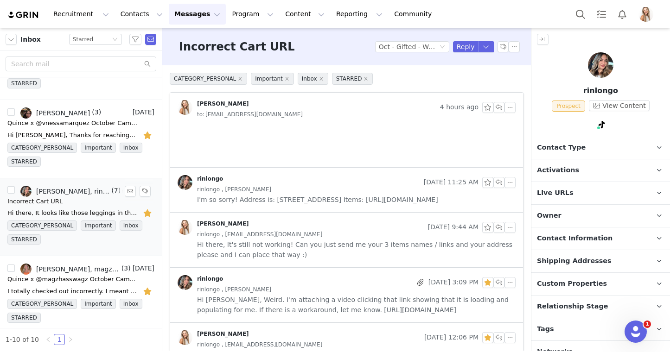
scroll to position [0, 0]
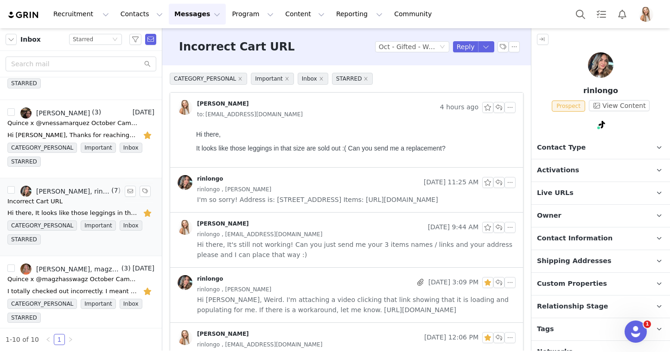
click at [146, 209] on button "button" at bounding box center [148, 213] width 12 height 15
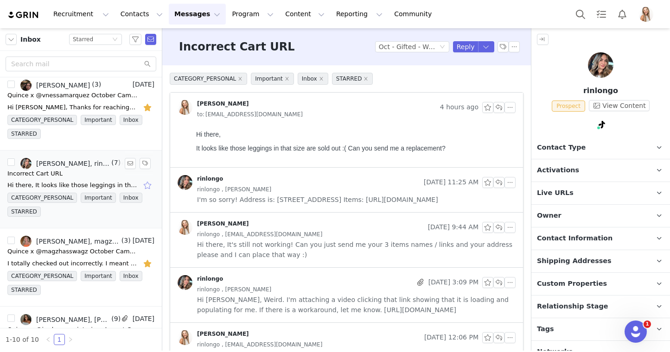
scroll to position [495, 0]
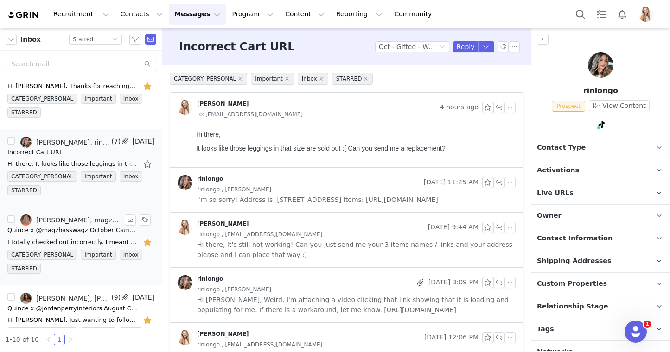
click at [92, 224] on link "[PERSON_NAME], magzhasswagz" at bounding box center [69, 220] width 99 height 11
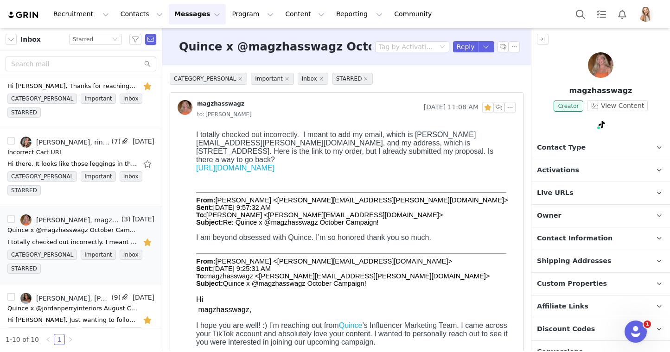
scroll to position [0, 0]
click at [564, 170] on span "Activations" at bounding box center [558, 170] width 42 height 10
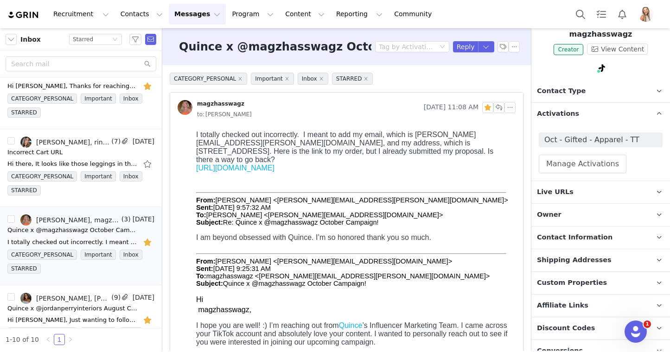
scroll to position [114, 0]
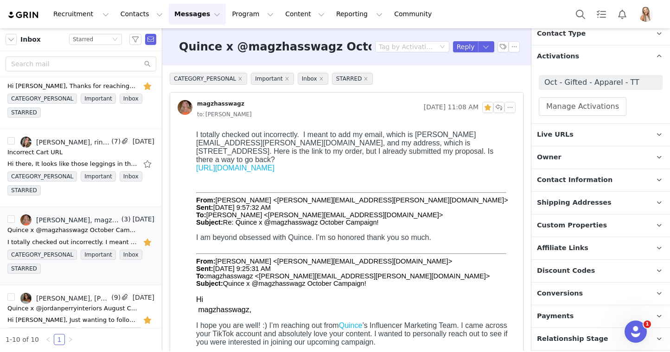
click at [581, 184] on span "Contact Information" at bounding box center [575, 180] width 76 height 10
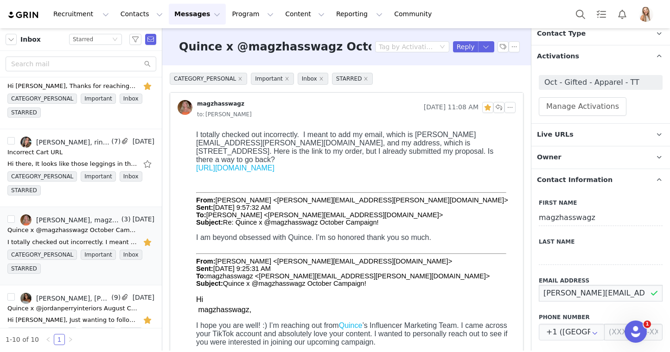
click at [572, 292] on input "maggie.pettit@outlook.com" at bounding box center [601, 293] width 124 height 17
click at [468, 48] on button "Reply" at bounding box center [465, 46] width 25 height 11
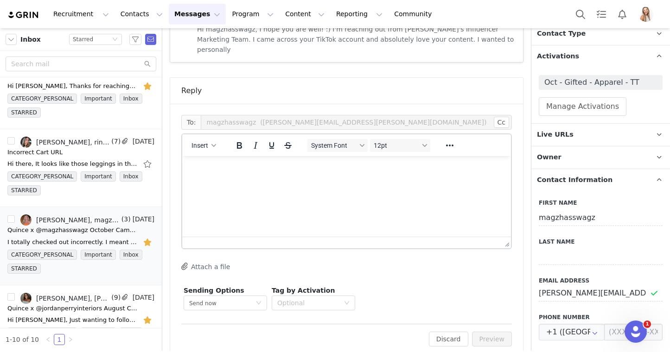
scroll to position [714, 0]
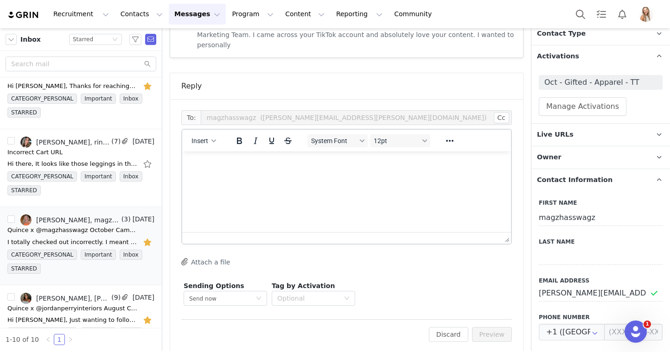
click at [318, 177] on html at bounding box center [346, 164] width 329 height 25
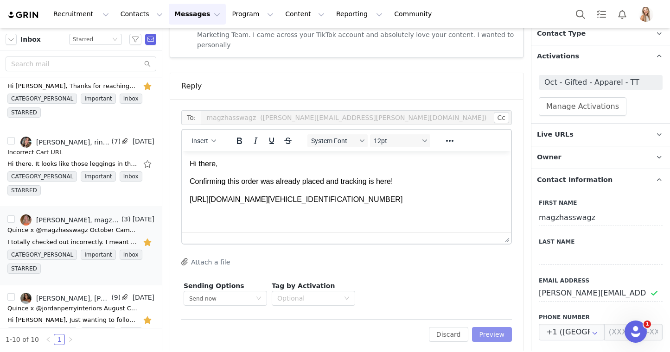
click at [492, 327] on button "Preview" at bounding box center [492, 334] width 40 height 15
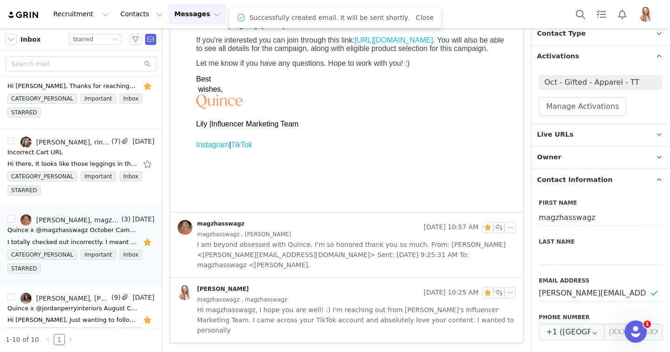
scroll to position [418, 0]
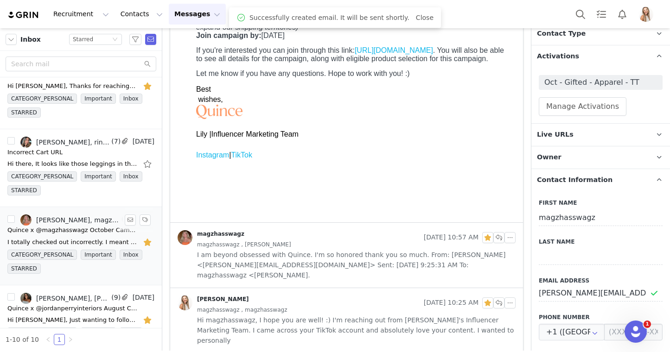
click at [148, 241] on button "button" at bounding box center [148, 242] width 12 height 15
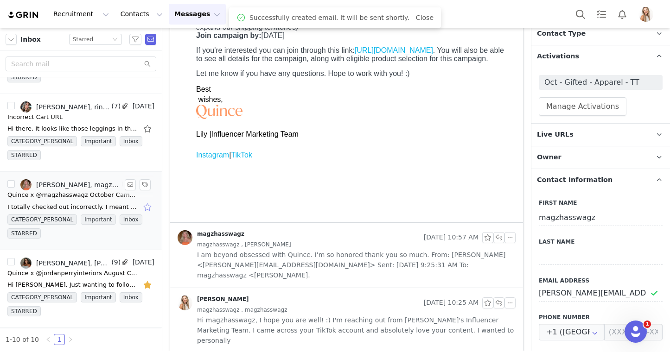
scroll to position [515, 0]
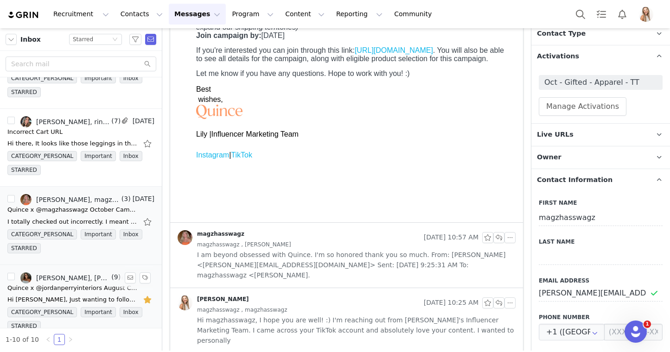
click at [94, 286] on div "Quince x @jordanperryinteriors August Campaign!" at bounding box center [72, 288] width 130 height 9
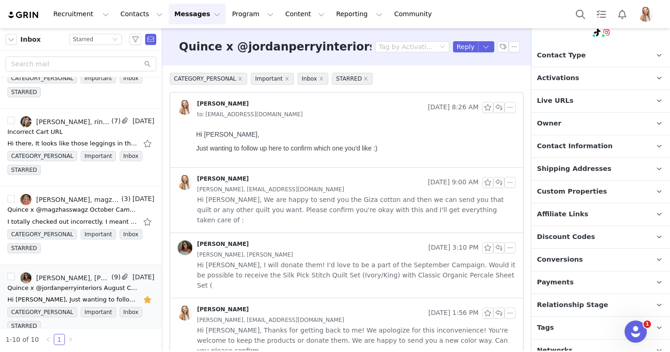
scroll to position [103, 0]
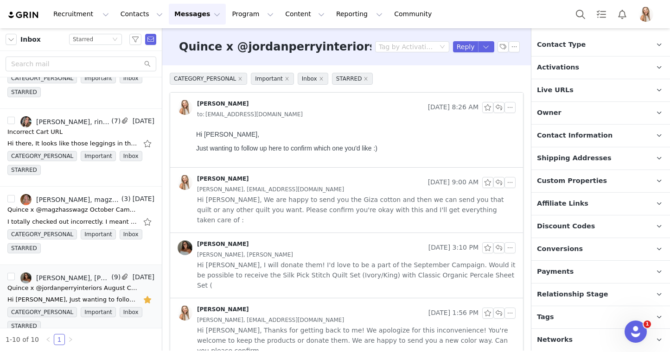
click at [581, 286] on p "Relationship Stage Use relationship stages to move contacts through a logical s…" at bounding box center [589, 295] width 116 height 22
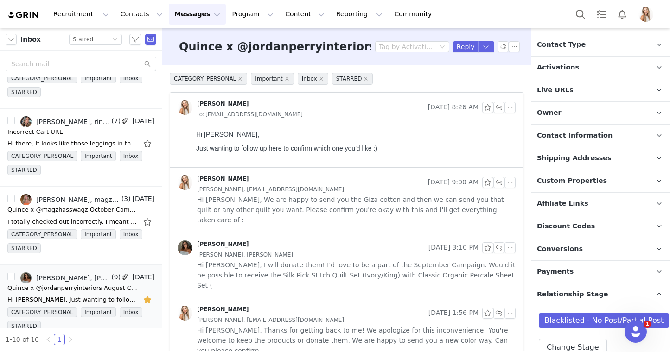
scroll to position [160, 0]
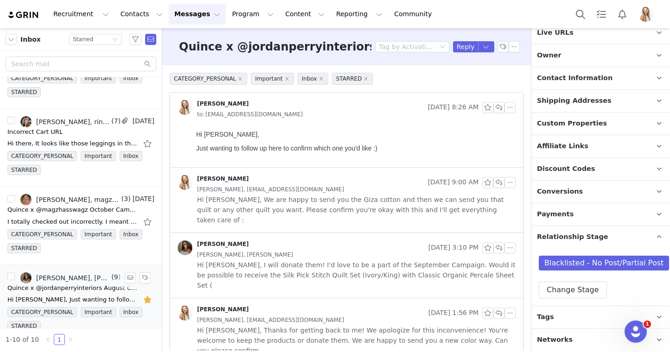
click at [146, 299] on button "button" at bounding box center [148, 299] width 12 height 15
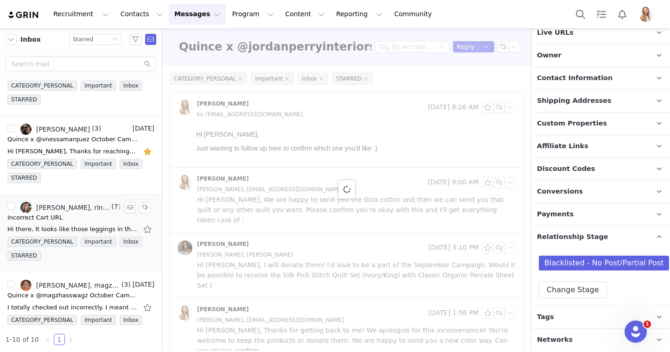
scroll to position [409, 0]
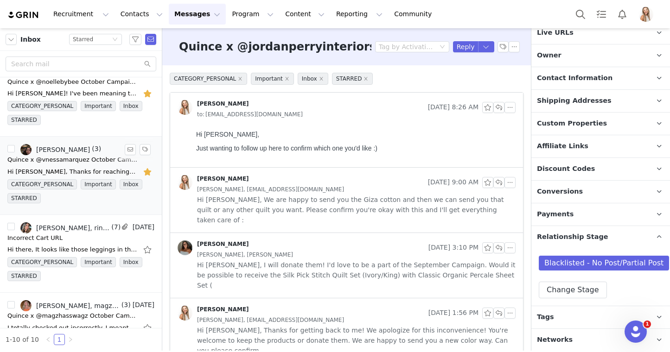
click at [87, 159] on div "Quince x @vnessamarquez October Campaign!" at bounding box center [72, 159] width 130 height 9
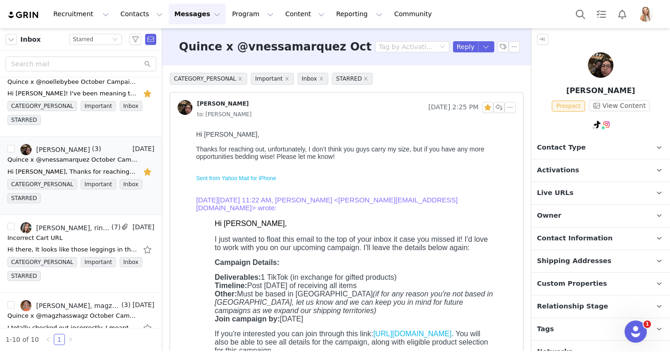
scroll to position [0, 0]
click at [571, 167] on span "Activations" at bounding box center [558, 170] width 42 height 10
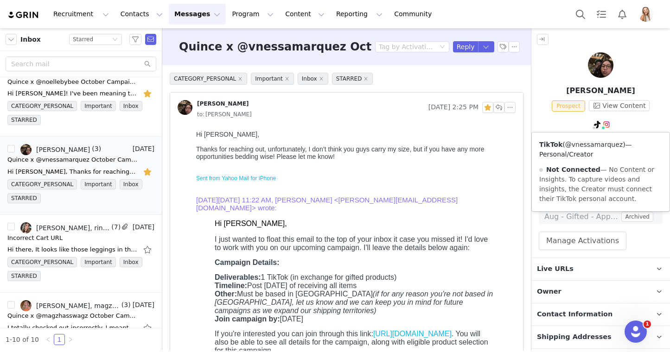
click at [593, 146] on link "@vnessamarquez" at bounding box center [593, 144] width 57 height 7
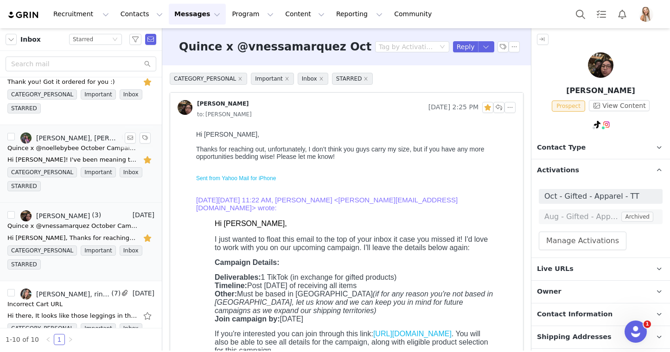
scroll to position [334, 0]
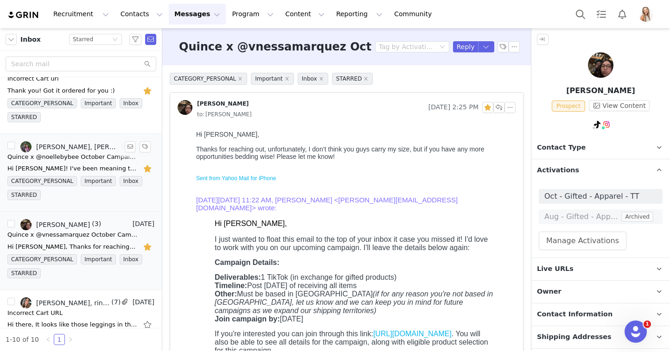
click at [78, 155] on div "Quince x @noellebybee October Campaign!" at bounding box center [72, 156] width 130 height 9
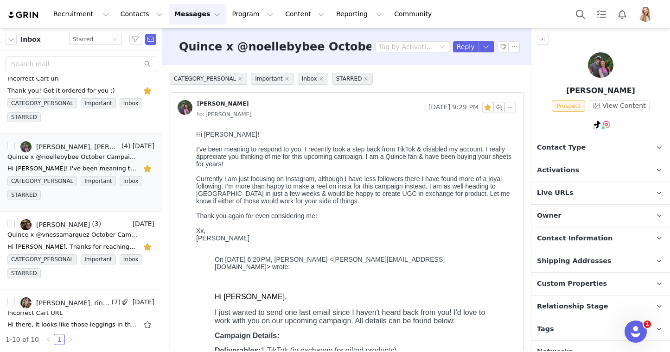
scroll to position [0, 0]
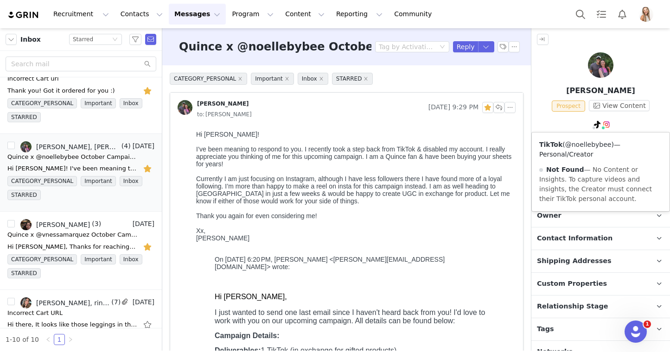
click at [591, 147] on link "@noellebybee" at bounding box center [588, 144] width 46 height 7
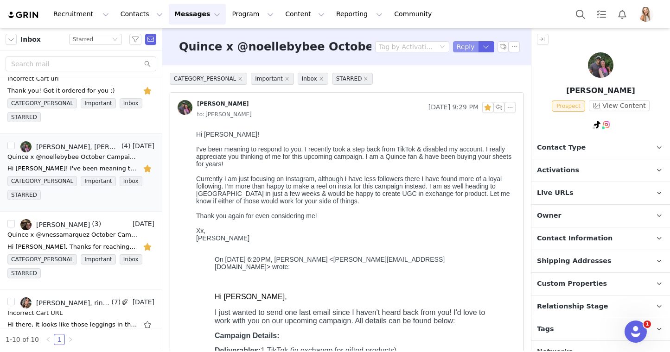
click at [467, 45] on button "Reply" at bounding box center [465, 46] width 25 height 11
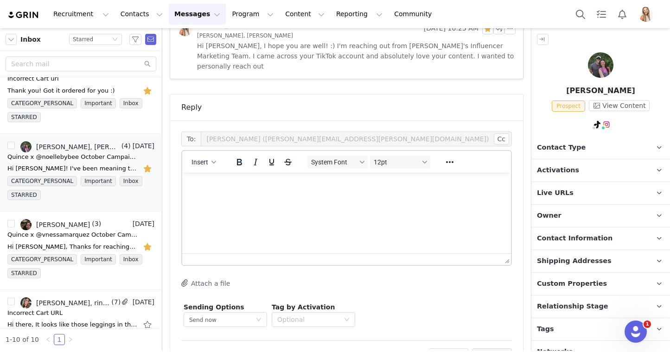
scroll to position [637, 0]
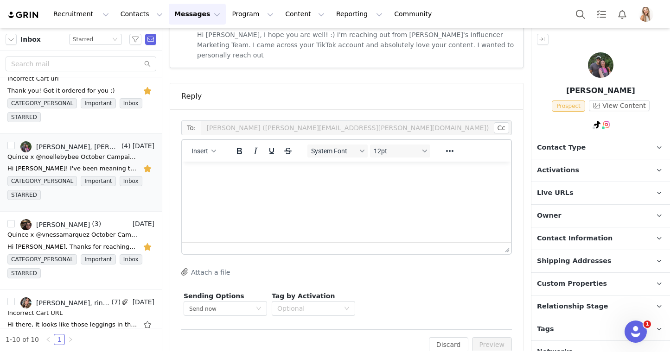
click at [345, 187] on html at bounding box center [346, 174] width 329 height 25
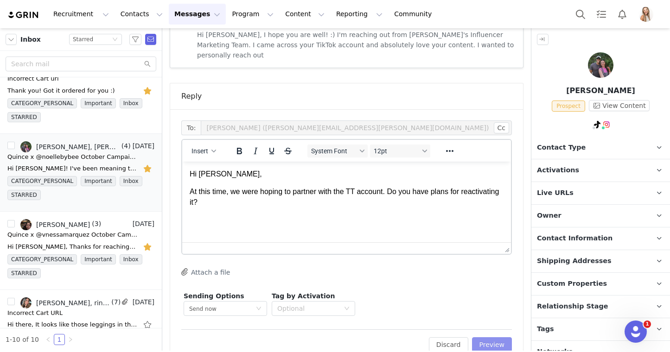
click at [492, 337] on button "Preview" at bounding box center [492, 344] width 40 height 15
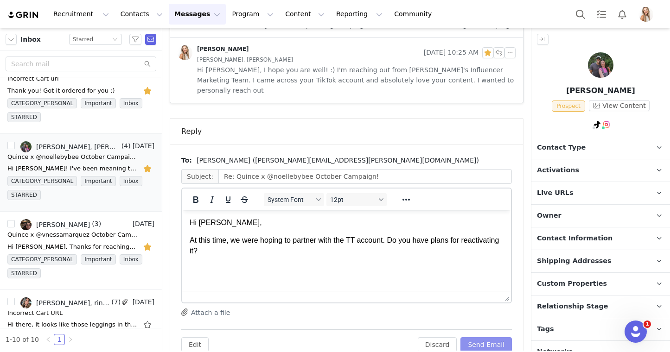
scroll to position [0, 0]
click at [602, 143] on link "@noellebybee" at bounding box center [602, 144] width 46 height 7
click at [487, 337] on button "Send Email" at bounding box center [485, 344] width 51 height 15
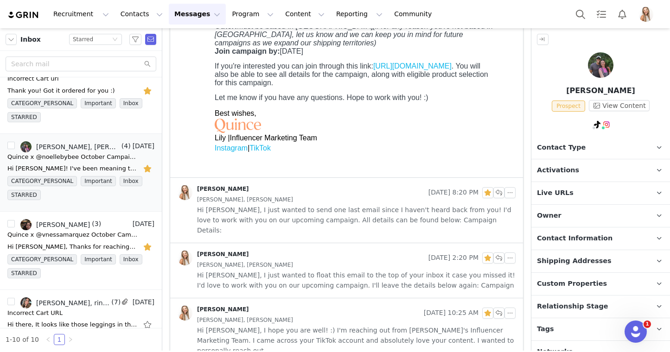
click at [493, 326] on span "Hi Noelle, I hope you are well! :) I'm reaching out from Quince's Influencer Ma…" at bounding box center [356, 340] width 318 height 31
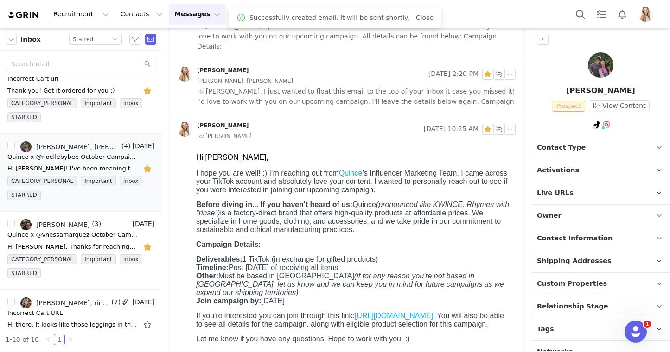
scroll to position [579, 0]
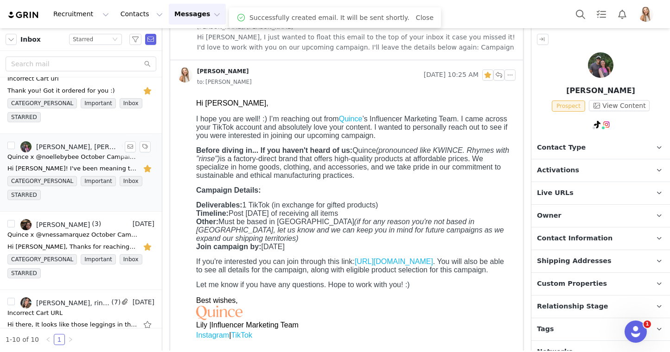
click at [147, 168] on button "button" at bounding box center [148, 168] width 12 height 15
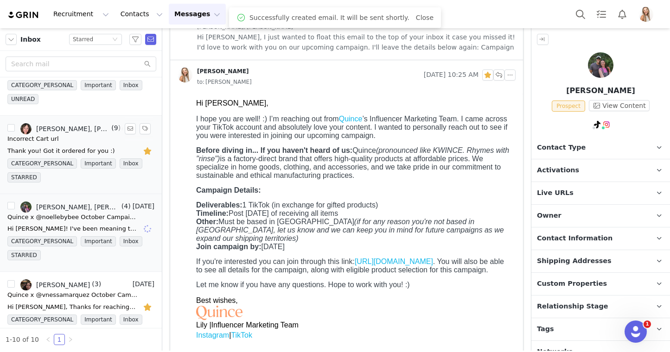
scroll to position [269, 0]
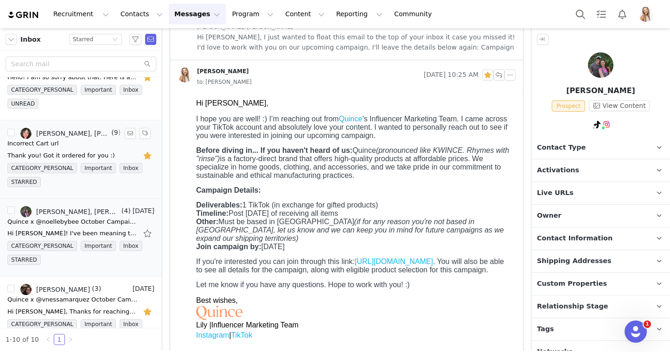
click at [80, 137] on div "[PERSON_NAME], [PERSON_NAME], [PERSON_NAME]" at bounding box center [72, 133] width 73 height 7
click at [146, 156] on button "button" at bounding box center [148, 155] width 12 height 15
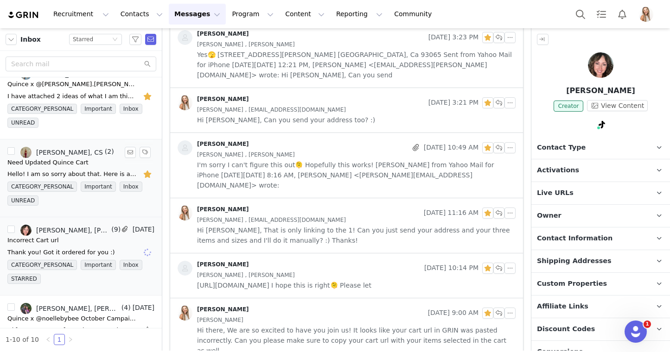
scroll to position [0, 0]
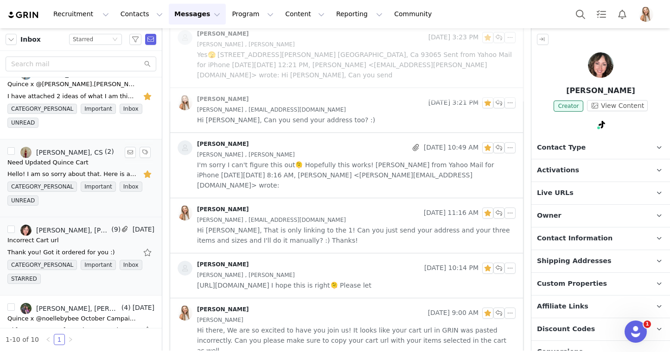
click at [87, 159] on div "Need Updated Quince Cart" at bounding box center [80, 162] width 147 height 9
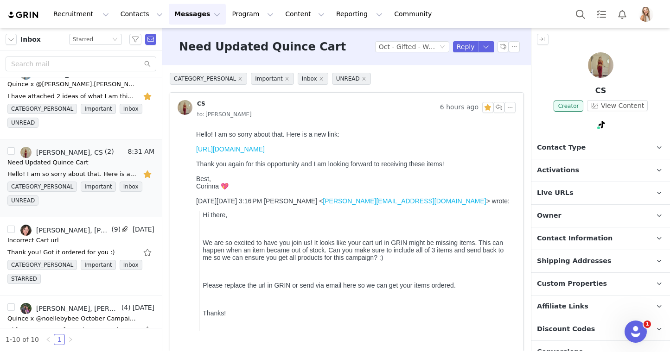
click at [232, 153] on link "https://www.quince.com/checkout?checkoutId=3a6cc925-f930-42f7-82f8-8b9a7690fe35…" at bounding box center [230, 149] width 69 height 7
click at [148, 174] on button "button" at bounding box center [148, 174] width 12 height 15
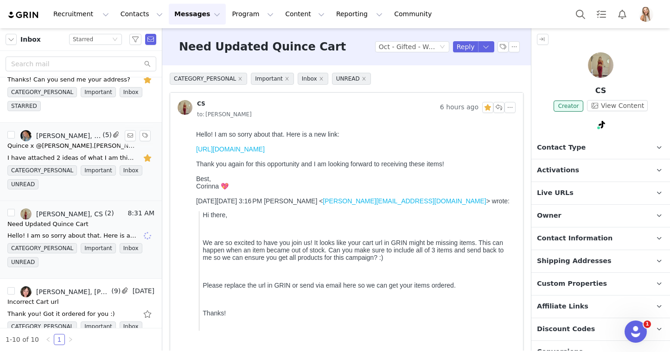
scroll to position [105, 0]
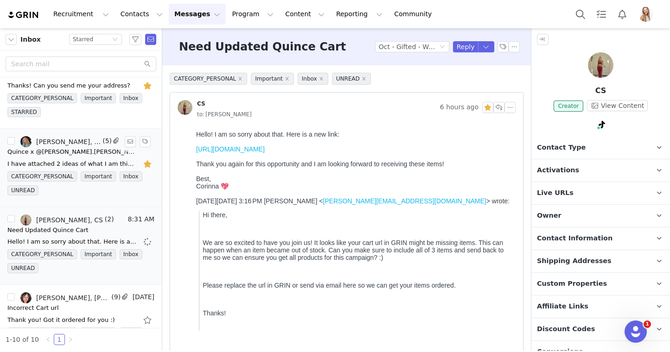
click at [95, 153] on div "Quince x @kate.yeakley October Campaign!" at bounding box center [72, 151] width 130 height 9
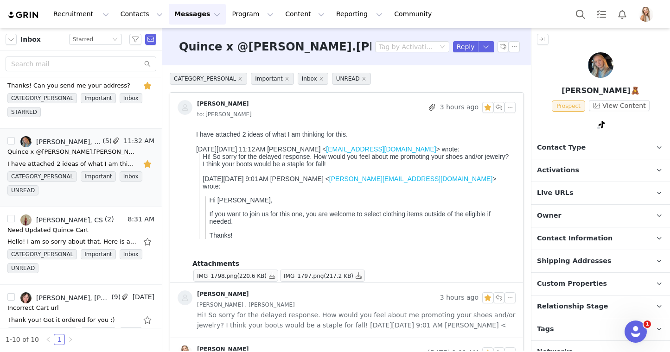
scroll to position [0, 0]
click at [460, 50] on button "Reply" at bounding box center [465, 46] width 25 height 11
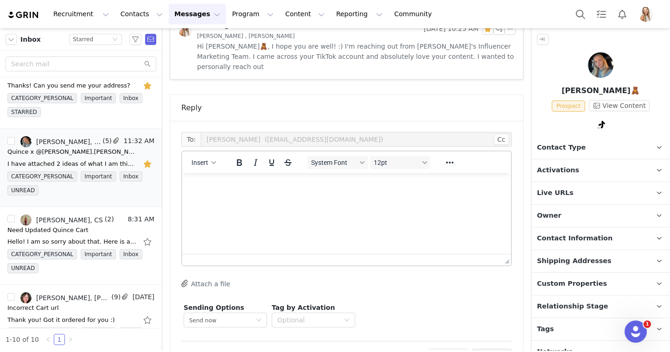
scroll to position [456, 0]
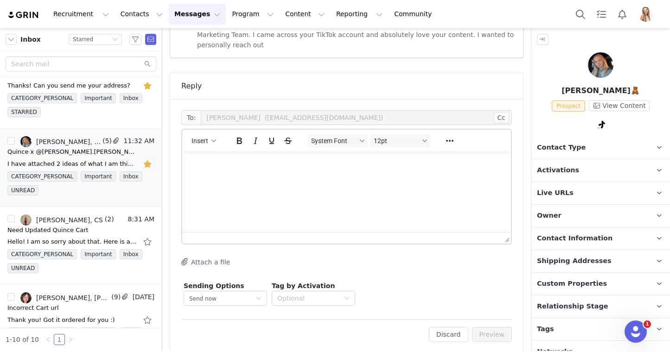
click at [285, 177] on html at bounding box center [346, 164] width 329 height 25
drag, startPoint x: 272, startPoint y: 187, endPoint x: 180, endPoint y: 186, distance: 92.2
click at [182, 186] on html "Hi Kate, Confirming" at bounding box center [346, 173] width 329 height 43
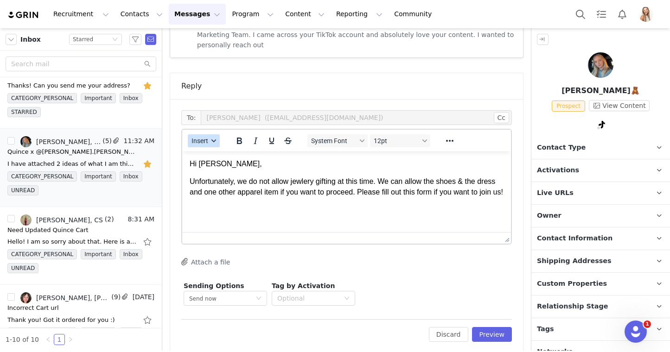
click at [196, 135] on button "Insert" at bounding box center [204, 140] width 32 height 13
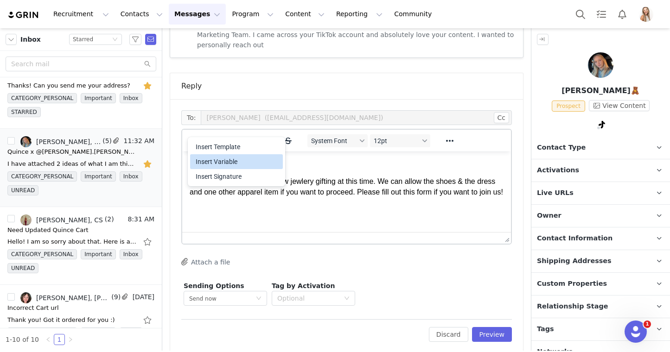
click at [210, 156] on div "Insert Variable" at bounding box center [237, 161] width 83 height 11
select select
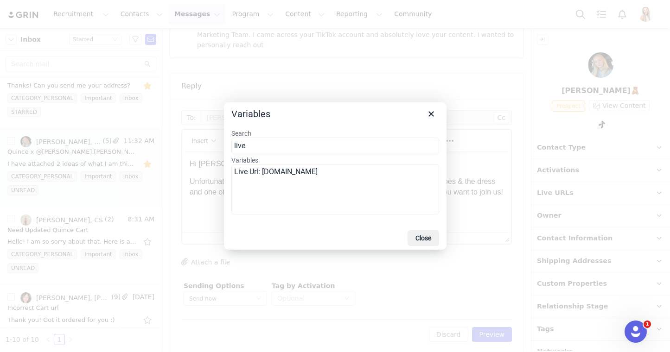
type input "live"
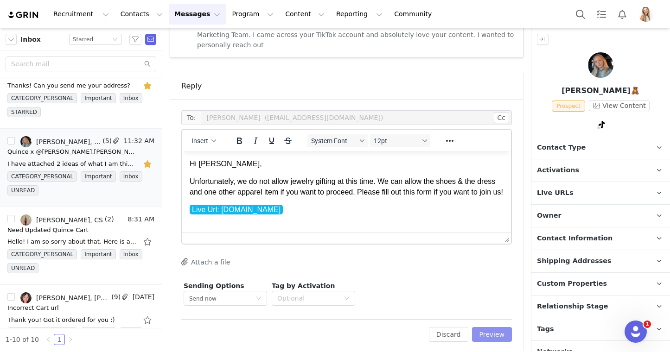
click at [489, 327] on button "Preview" at bounding box center [492, 334] width 40 height 15
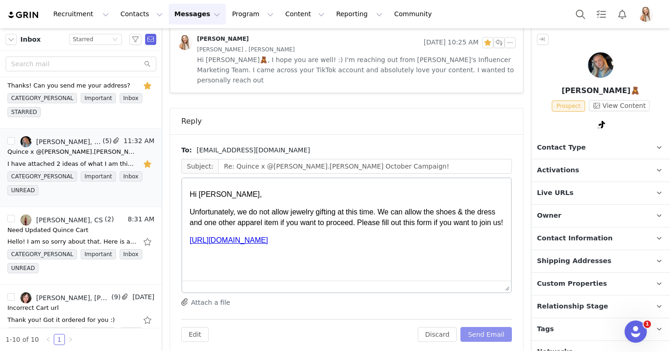
scroll to position [0, 0]
click at [491, 327] on button "Send Email" at bounding box center [485, 334] width 51 height 15
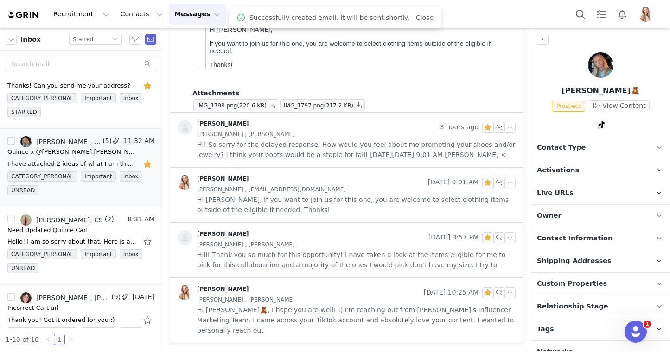
scroll to position [160, 0]
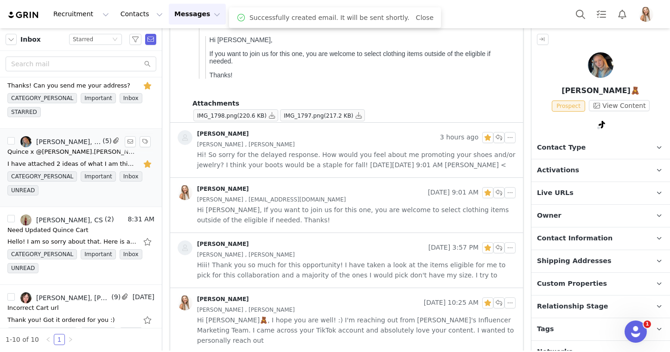
click at [146, 164] on button "button" at bounding box center [148, 164] width 12 height 15
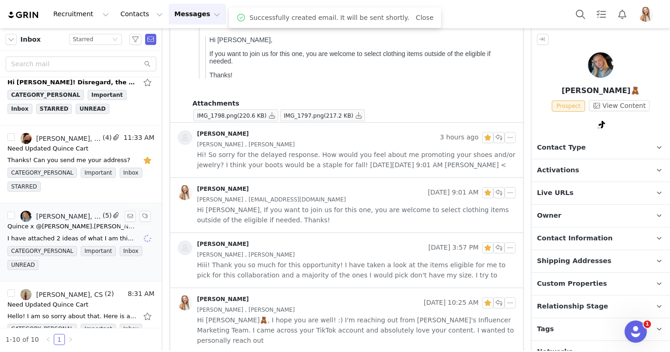
scroll to position [19, 0]
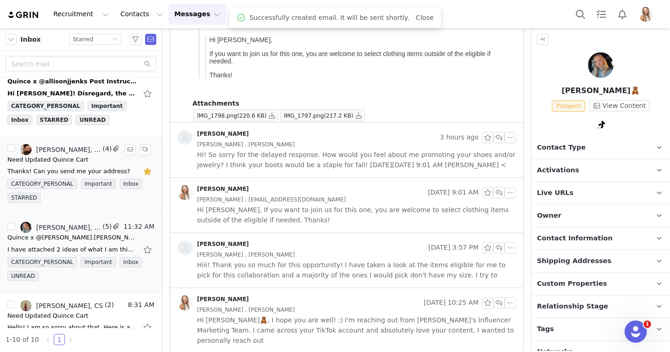
click at [71, 155] on div "Need Updated Quince Cart" at bounding box center [47, 159] width 81 height 9
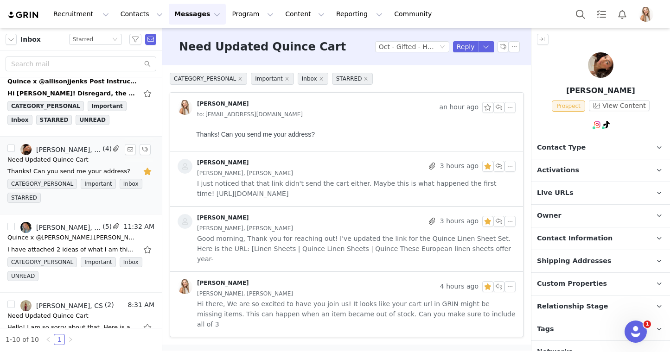
scroll to position [0, 0]
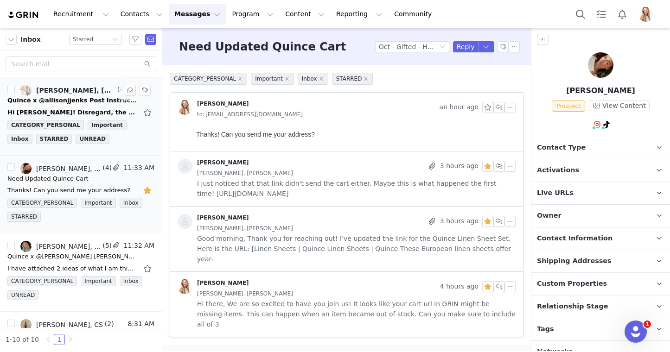
click at [80, 102] on div "Quince x @allisonjjenks Post Instructions!" at bounding box center [72, 100] width 130 height 9
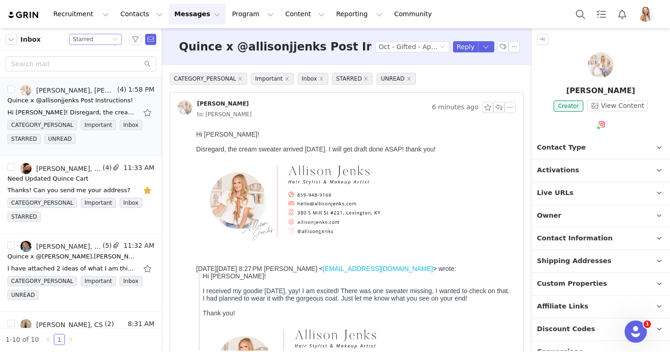
click at [101, 38] on div "Status Starred" at bounding box center [92, 39] width 38 height 10
click at [102, 57] on li "All threads" at bounding box center [95, 56] width 53 height 15
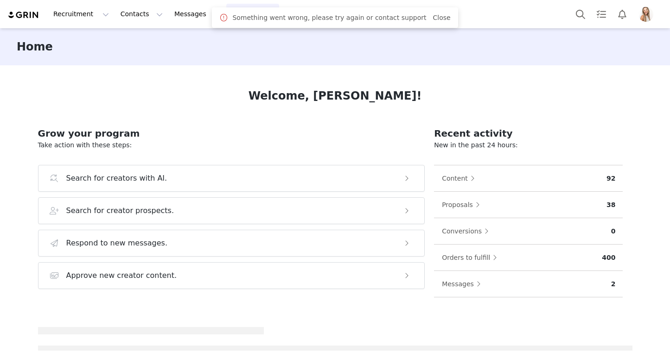
click at [226, 16] on button "Program Program" at bounding box center [252, 14] width 53 height 21
click at [235, 43] on p "Activations" at bounding box center [237, 41] width 36 height 10
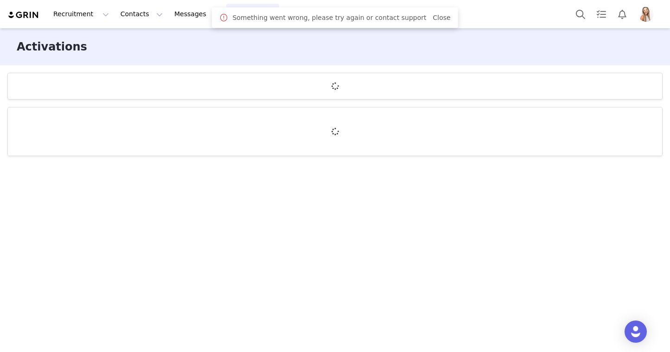
click at [430, 12] on div "Something went wrong, please try again or contact support Close" at bounding box center [335, 17] width 246 height 20
click at [433, 19] on link "Close" at bounding box center [441, 17] width 18 height 7
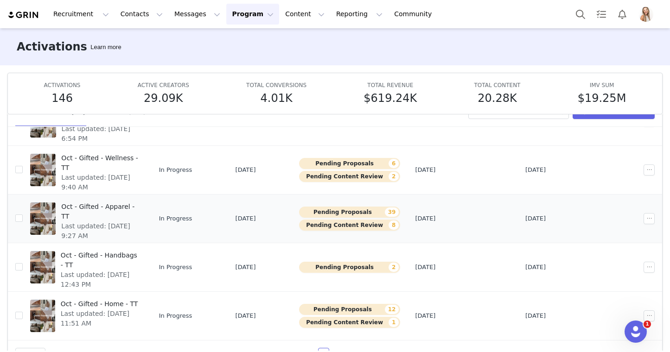
scroll to position [49, 0]
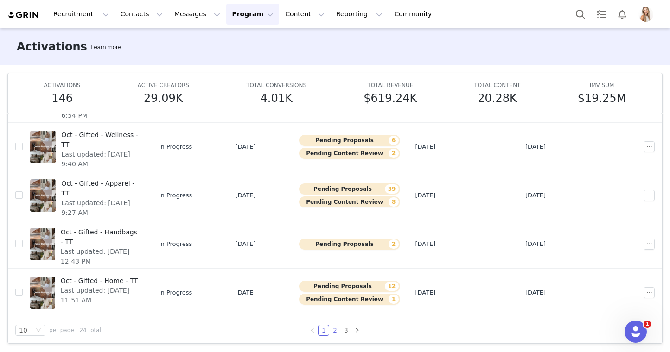
click at [335, 330] on link "2" at bounding box center [335, 330] width 10 height 10
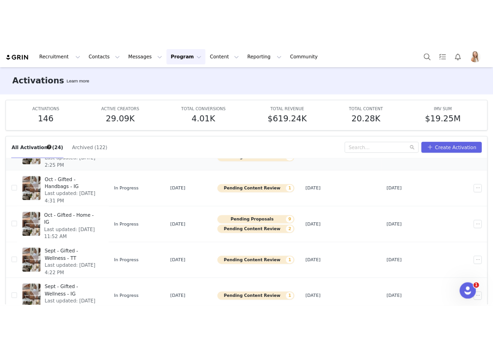
scroll to position [127, 0]
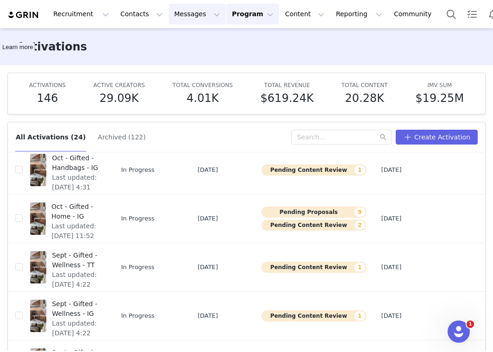
click at [182, 15] on button "Messages Messages" at bounding box center [197, 14] width 57 height 21
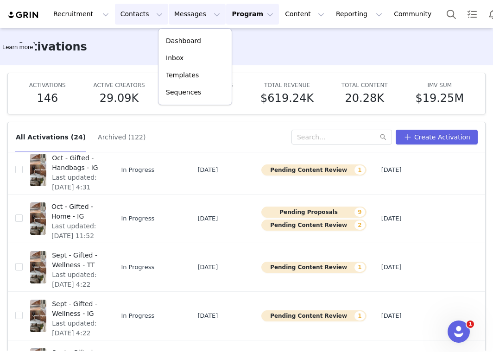
click at [146, 14] on button "Contacts Contacts" at bounding box center [141, 14] width 53 height 21
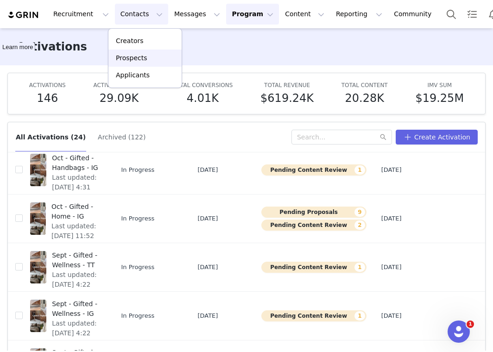
click at [146, 50] on link "Prospects" at bounding box center [144, 58] width 73 height 17
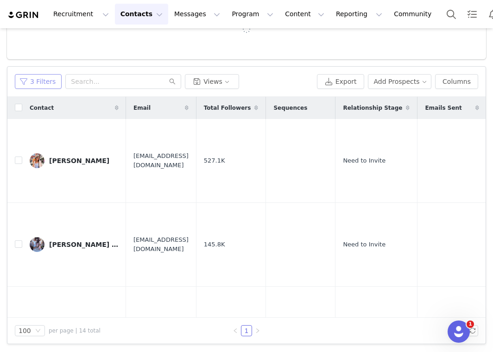
click at [36, 81] on button "3 Filters" at bounding box center [38, 81] width 47 height 15
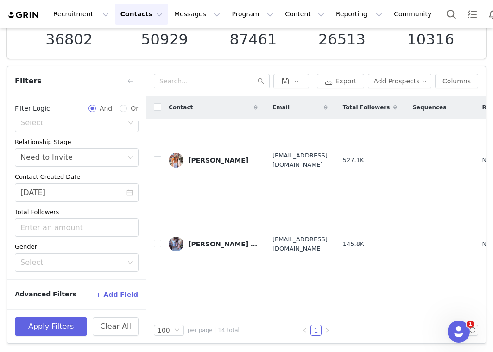
scroll to position [64, 0]
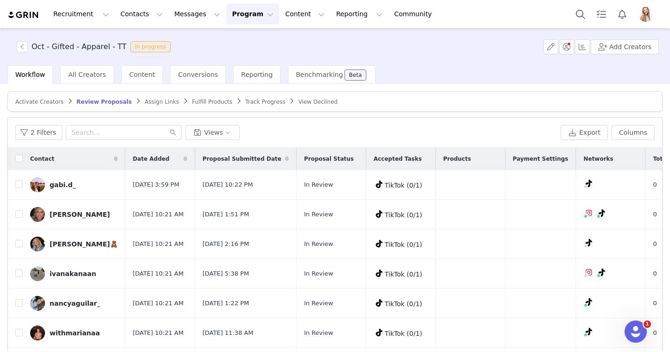
scroll to position [51, 0]
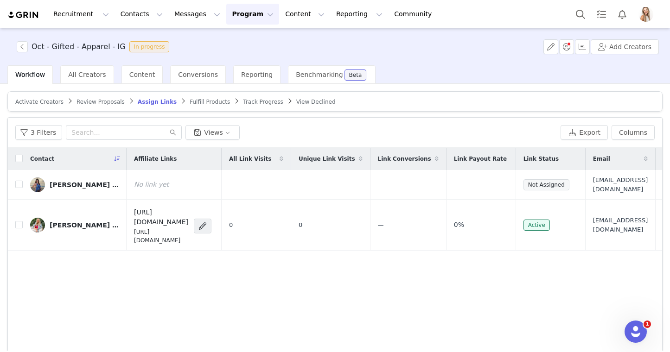
click at [113, 101] on span "Review Proposals" at bounding box center [100, 102] width 48 height 6
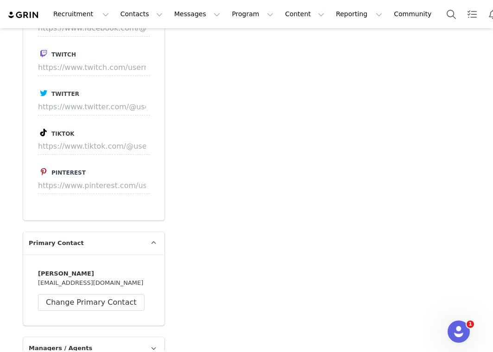
scroll to position [1018, 0]
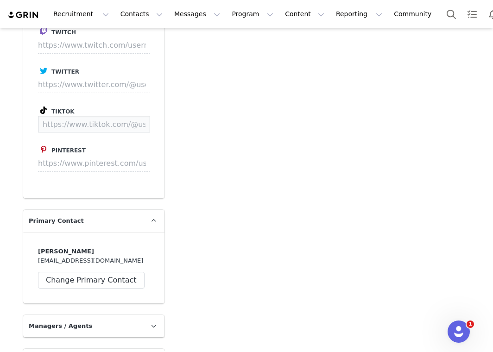
click at [118, 119] on input at bounding box center [94, 124] width 112 height 17
paste input "https://www.tiktok.com/@cierahudson"
type input "https://www.tiktok.com/@cierahudson"
click at [134, 123] on button "Save" at bounding box center [133, 124] width 34 height 17
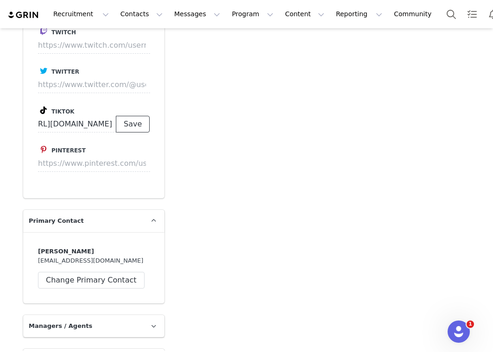
scroll to position [0, 0]
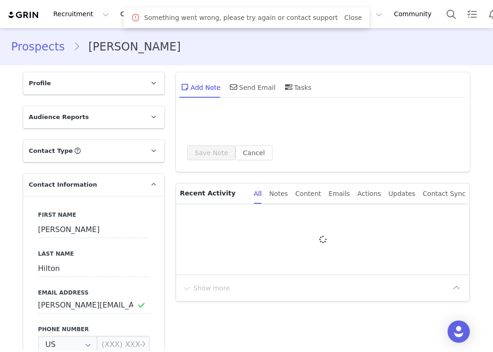
type input "+1 ([GEOGRAPHIC_DATA])"
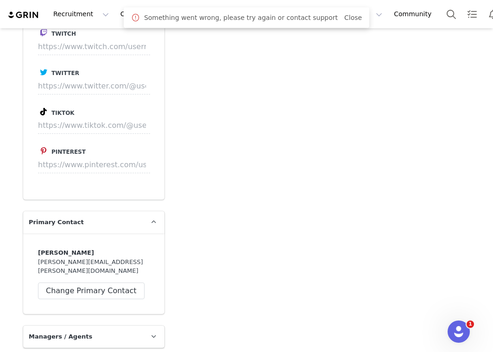
scroll to position [1067, 0]
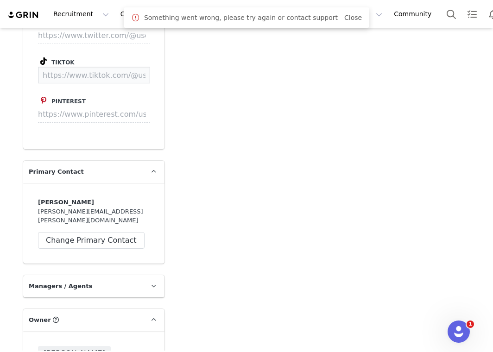
click at [108, 80] on input at bounding box center [94, 75] width 112 height 17
paste input "[URL][DOMAIN_NAME]"
click at [132, 80] on button "Save" at bounding box center [133, 75] width 34 height 17
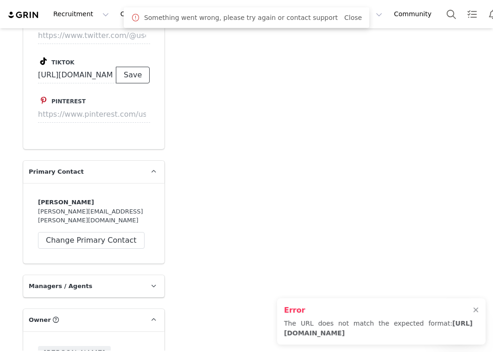
type input "[URL][DOMAIN_NAME]"
click at [344, 15] on link "Close" at bounding box center [353, 17] width 18 height 7
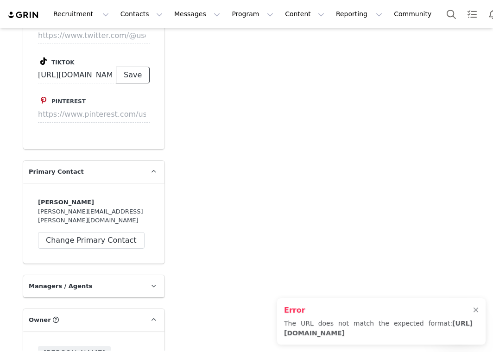
click at [138, 73] on button "Save" at bounding box center [133, 75] width 34 height 17
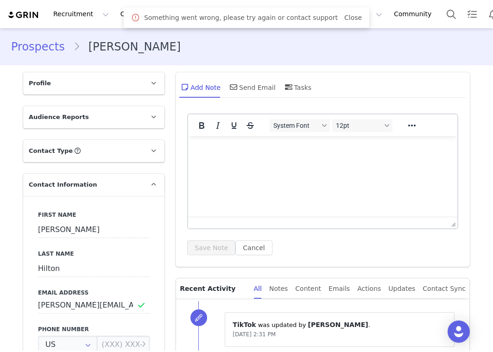
type input "+1 ([GEOGRAPHIC_DATA])"
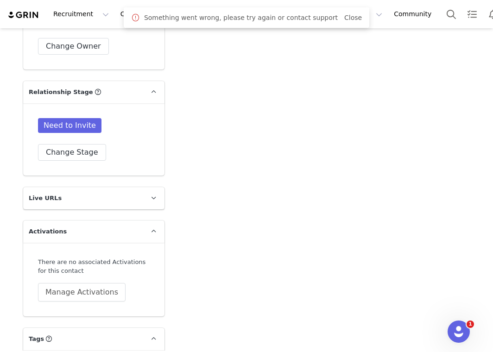
scroll to position [1527, 0]
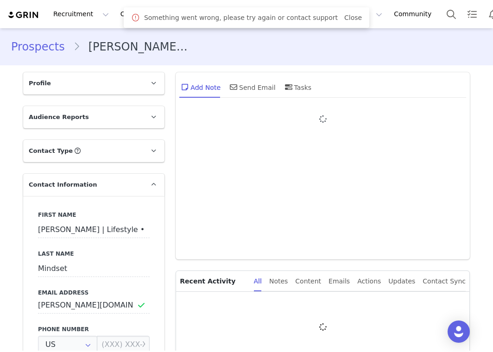
type input "+1 ([GEOGRAPHIC_DATA])"
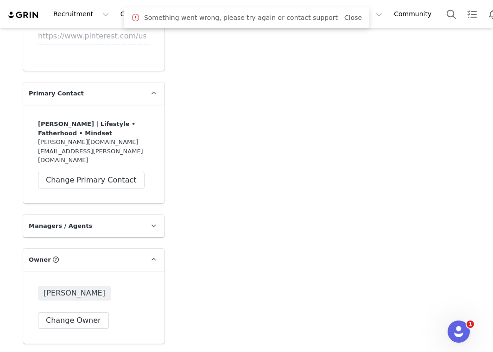
scroll to position [1072, 0]
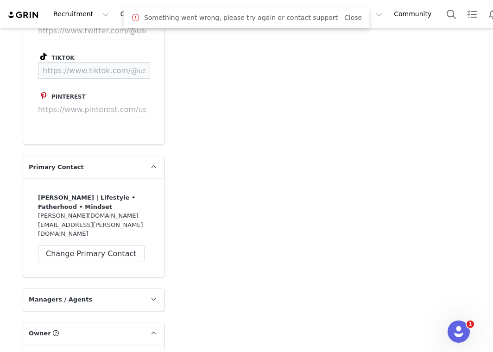
click at [97, 68] on input at bounding box center [94, 70] width 112 height 17
paste input "https://www.tiktok.com/@Terry.Lashley"
click at [133, 70] on button "Save" at bounding box center [133, 70] width 34 height 17
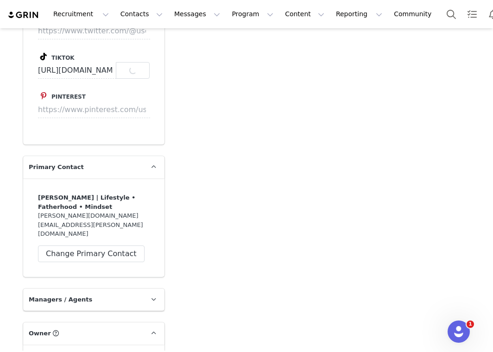
type input "https://www.tiktok.com/@terry.lashley"
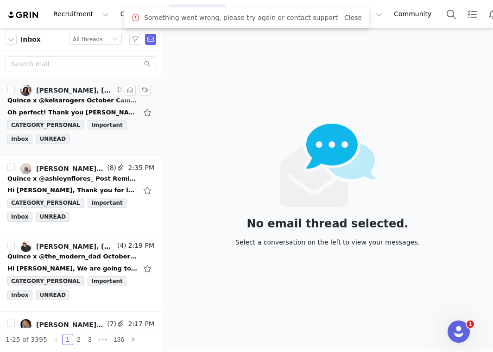
click at [87, 91] on div "[PERSON_NAME], [PERSON_NAME], [PERSON_NAME]" at bounding box center [75, 90] width 79 height 7
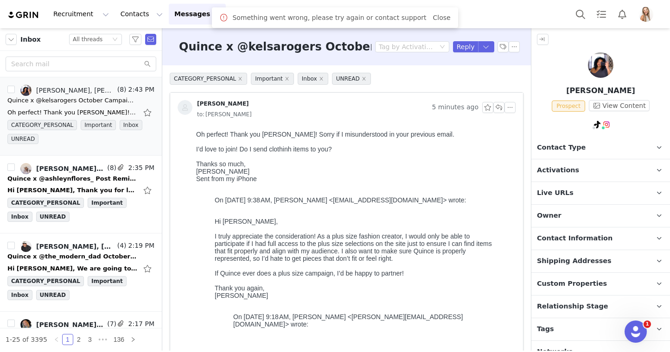
click at [493, 167] on span "Activations" at bounding box center [558, 170] width 42 height 10
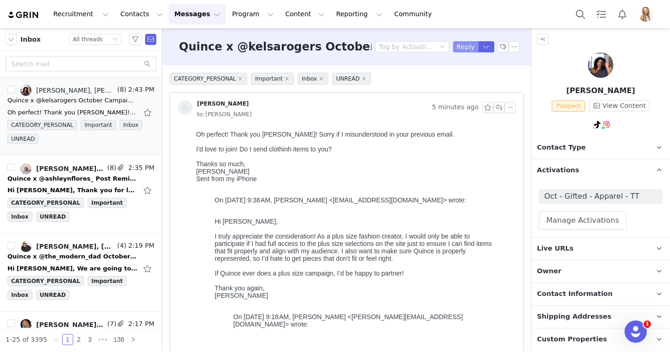
click at [461, 47] on button "Reply" at bounding box center [465, 46] width 25 height 11
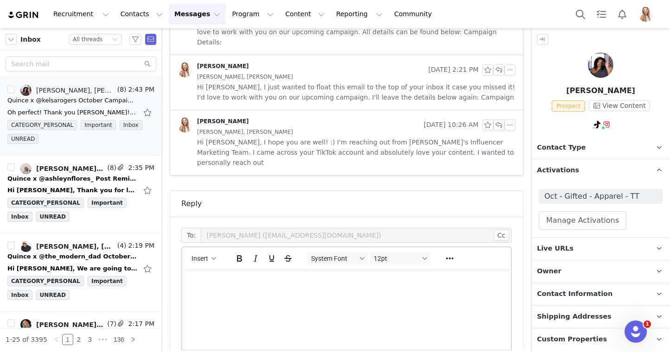
scroll to position [1034, 0]
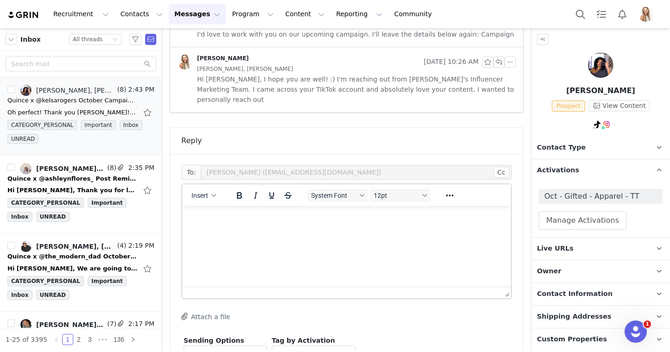
click at [345, 231] on html at bounding box center [346, 218] width 329 height 25
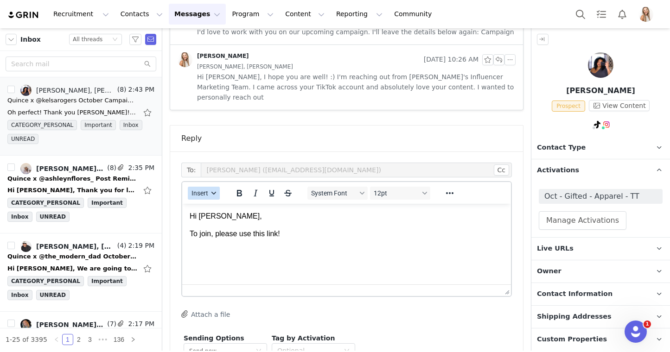
drag, startPoint x: 210, startPoint y: 140, endPoint x: 209, endPoint y: 145, distance: 5.1
click at [209, 187] on button "Insert" at bounding box center [204, 193] width 32 height 13
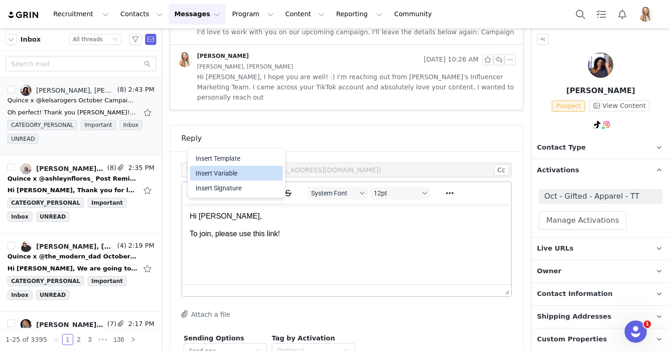
click at [212, 171] on div "Insert Variable" at bounding box center [237, 173] width 83 height 11
select select
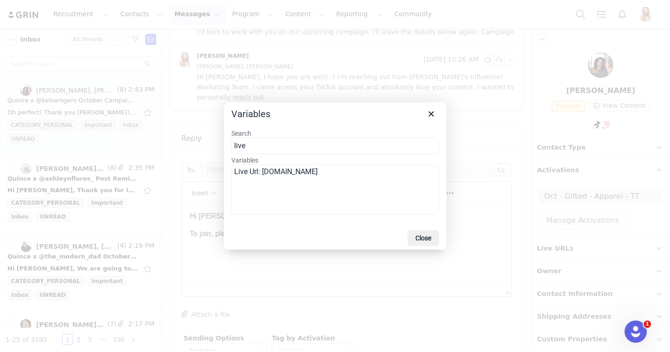
type input "live"
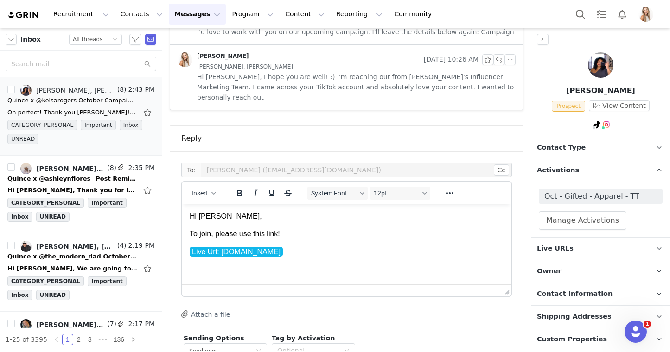
scroll to position [1065, 0]
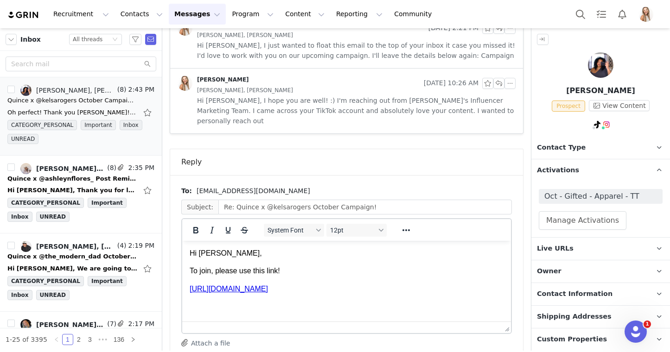
scroll to position [0, 0]
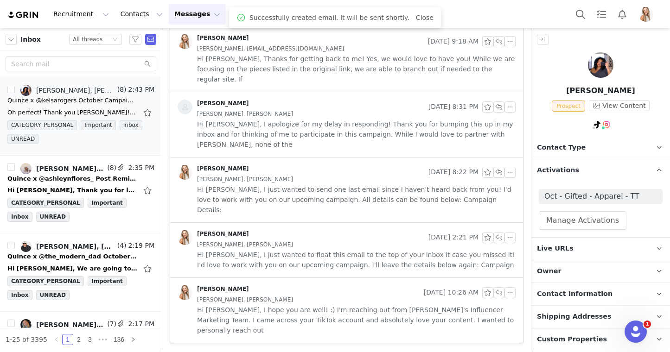
scroll to position [769, 0]
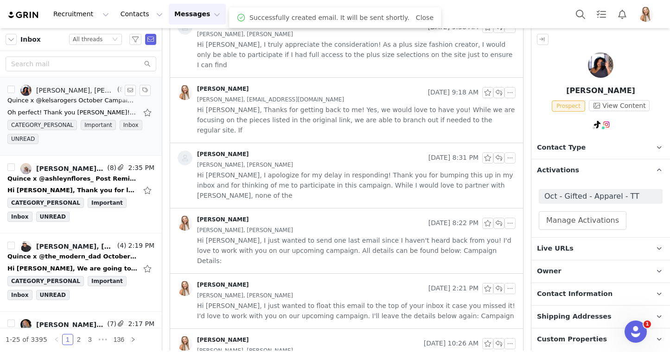
click at [76, 176] on div "Quince x @ashleynflores_ Post Reminder!" at bounding box center [72, 178] width 130 height 9
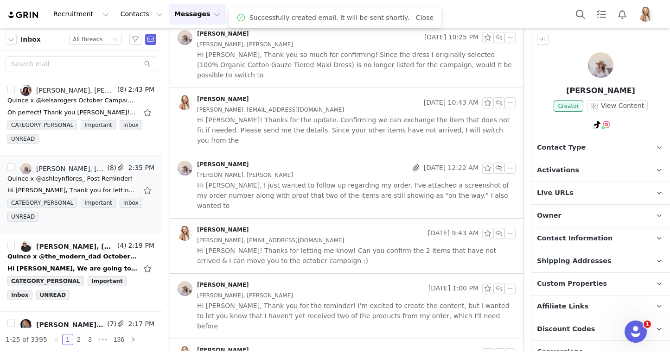
scroll to position [0, 0]
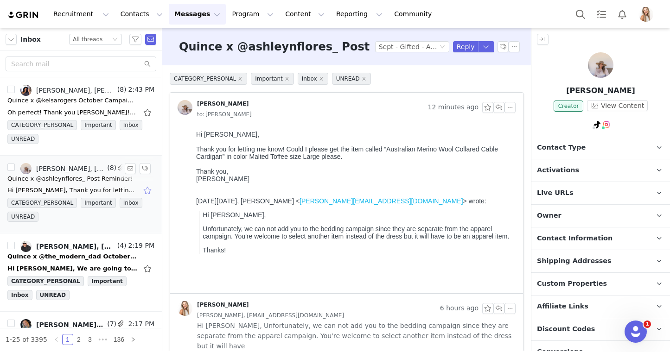
click at [146, 192] on button "button" at bounding box center [148, 190] width 12 height 15
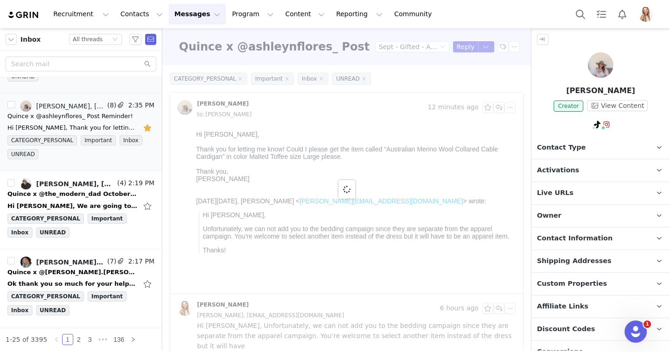
scroll to position [78, 0]
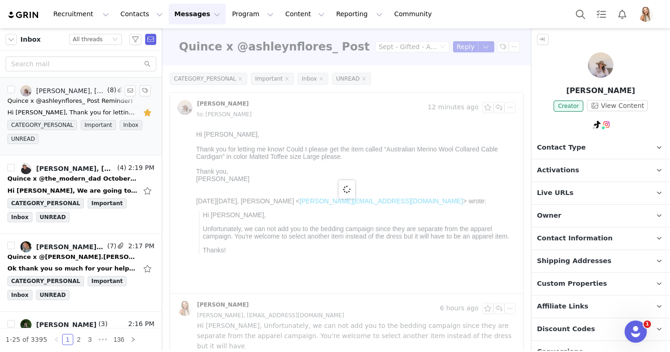
click at [85, 178] on div "Quince x @the_modern_dad October Campaign!" at bounding box center [72, 178] width 130 height 9
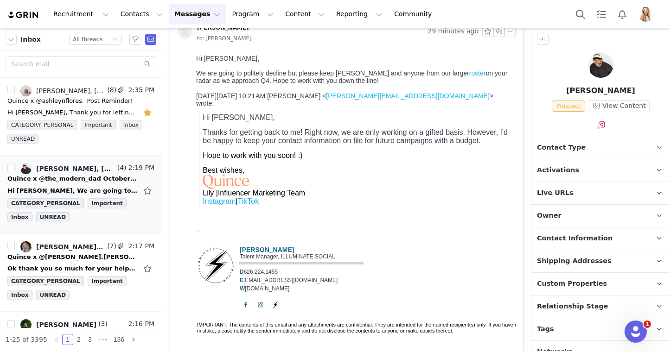
scroll to position [155, 0]
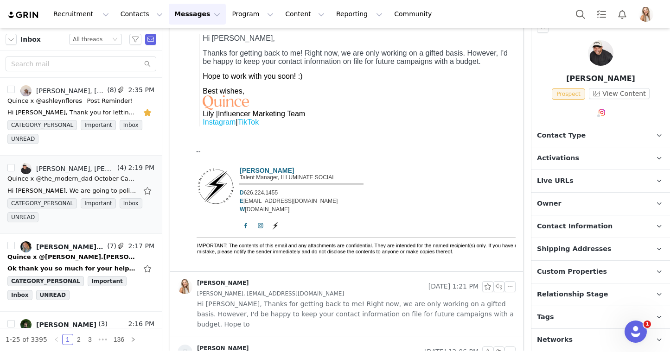
click at [493, 292] on p "Relationship Stage Use relationship stages to move contacts through a logical s…" at bounding box center [589, 295] width 116 height 22
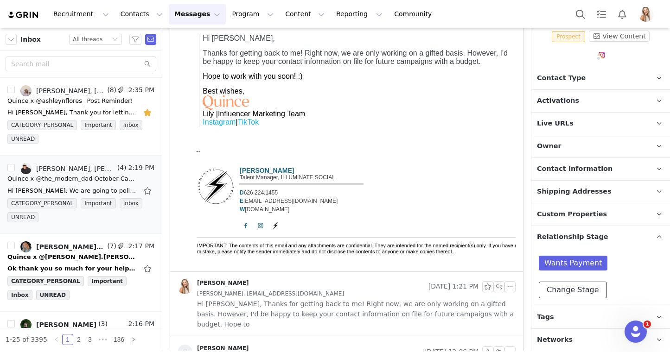
click at [493, 288] on button "Change Stage" at bounding box center [573, 290] width 68 height 17
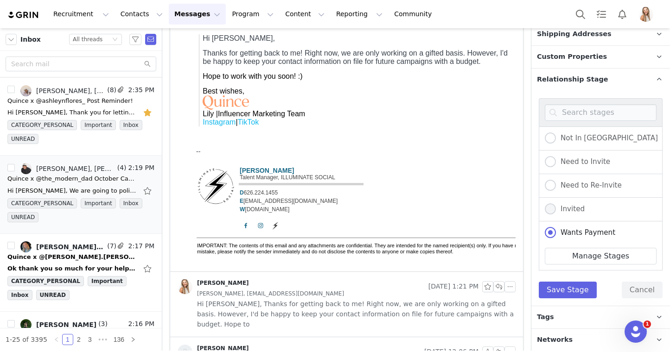
scroll to position [43, 0]
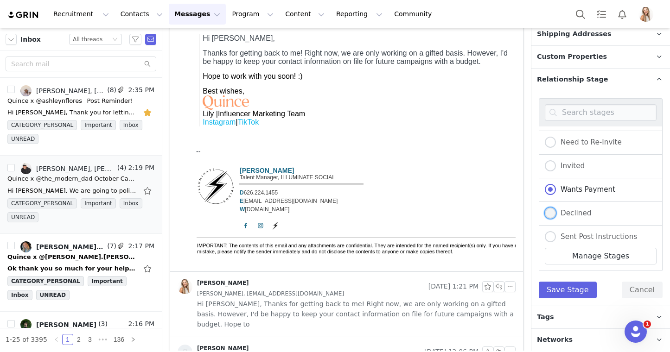
click at [493, 211] on span "Declined" at bounding box center [573, 213] width 35 height 8
click at [493, 211] on input "Declined" at bounding box center [550, 214] width 11 height 12
radio input "true"
radio input "false"
radio input "true"
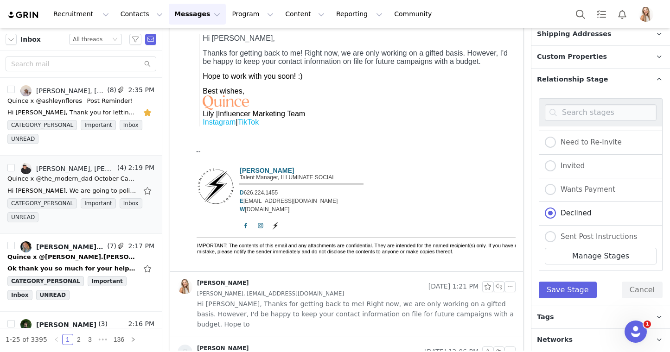
click at [493, 279] on div "Not In USA Need to Invite Need to Re-Invite Invited Wants Payment Declined Sent…" at bounding box center [601, 198] width 124 height 200
click at [493, 282] on button "Save Stage" at bounding box center [568, 290] width 58 height 17
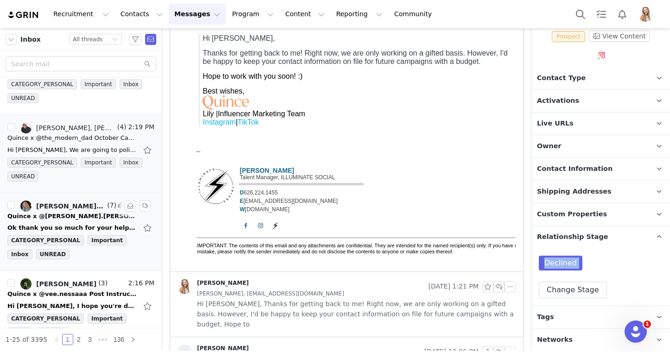
scroll to position [121, 0]
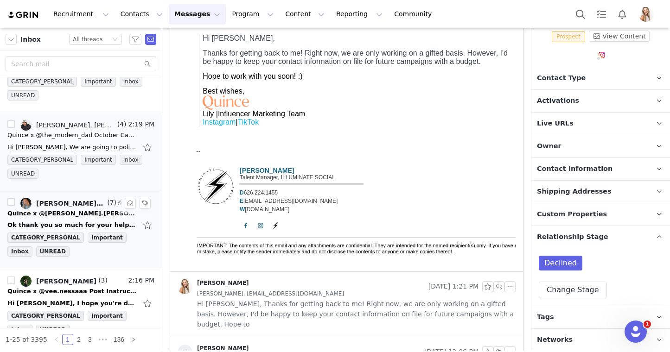
click at [76, 215] on div "Quince x @kate.yeakley October Campaign!" at bounding box center [72, 213] width 130 height 9
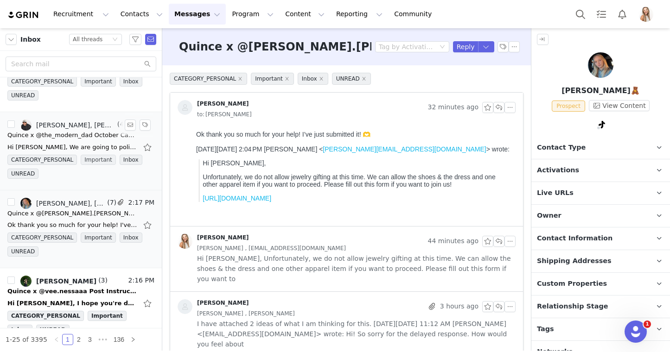
scroll to position [151, 0]
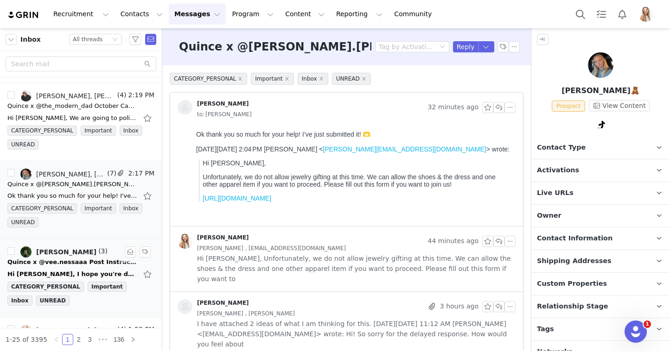
click at [84, 255] on div "Lily Goldberg, Vanessa" at bounding box center [66, 251] width 60 height 7
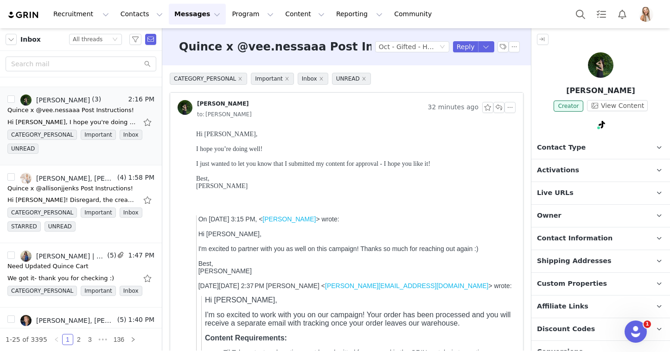
scroll to position [0, 0]
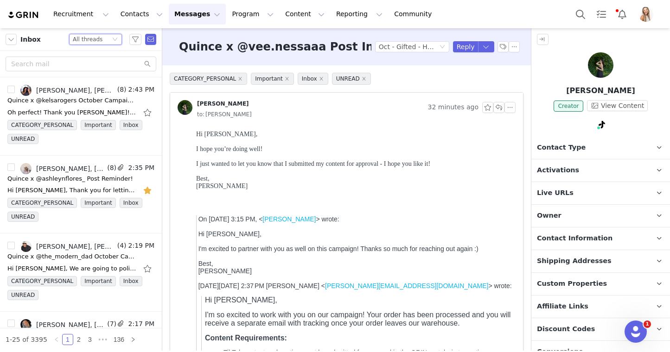
click at [105, 38] on div "Status All threads" at bounding box center [92, 39] width 38 height 10
click at [101, 93] on li "Starred" at bounding box center [95, 100] width 53 height 15
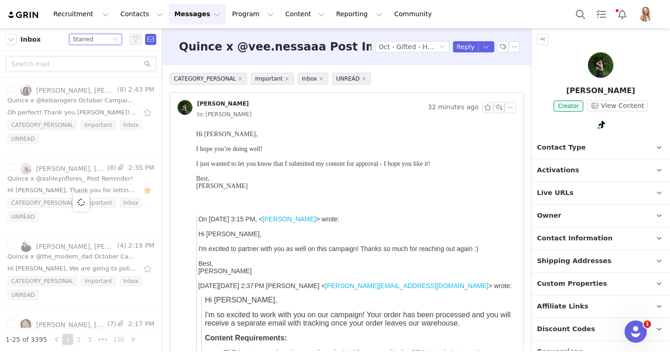
click at [99, 35] on div "Status Starred" at bounding box center [92, 39] width 38 height 10
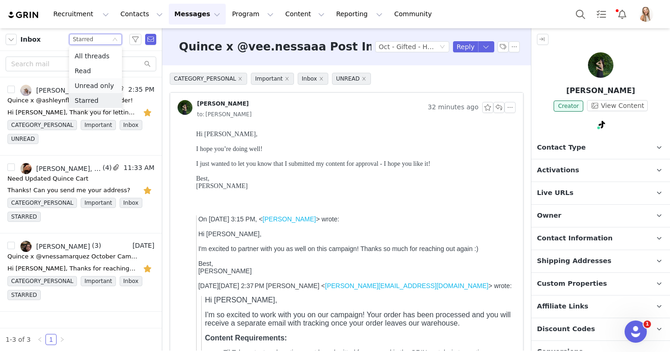
click at [97, 84] on li "Unread only" at bounding box center [95, 85] width 53 height 15
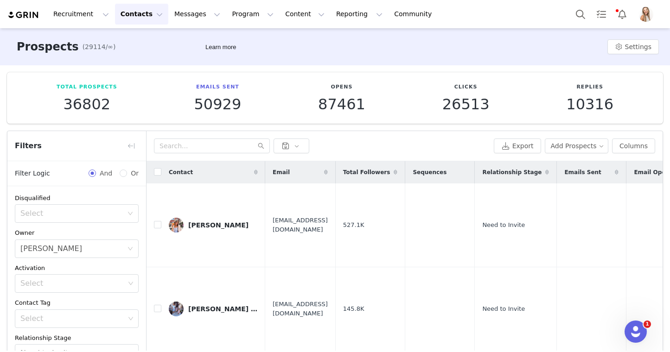
scroll to position [131, 0]
